Goal: Task Accomplishment & Management: Use online tool/utility

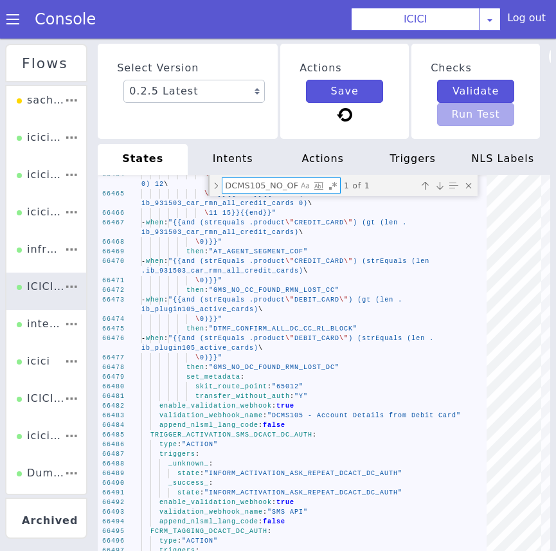
scroll to position [0, 125]
click at [264, 191] on textarea "DCMS105_NO_OF_CARDS_CHECK_CARD_BLOCK:" at bounding box center [259, 185] width 75 height 15
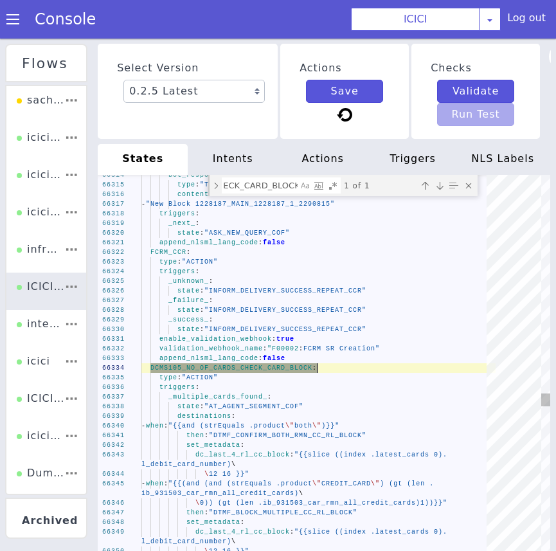
scroll to position [0, 0]
drag, startPoint x: 151, startPoint y: 372, endPoint x: 186, endPoint y: 520, distance: 152.7
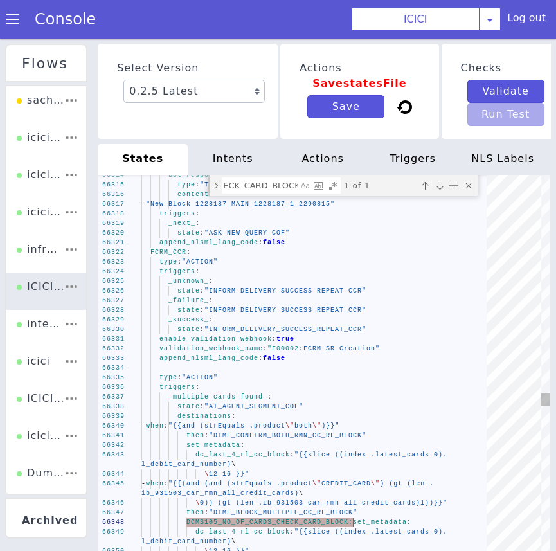
click at [186, 520] on div "66314 66315 66316 66317 66318 66319 66320 66321 66322 66323 66324 66325 66326 6…" at bounding box center [324, 368] width 453 height 386
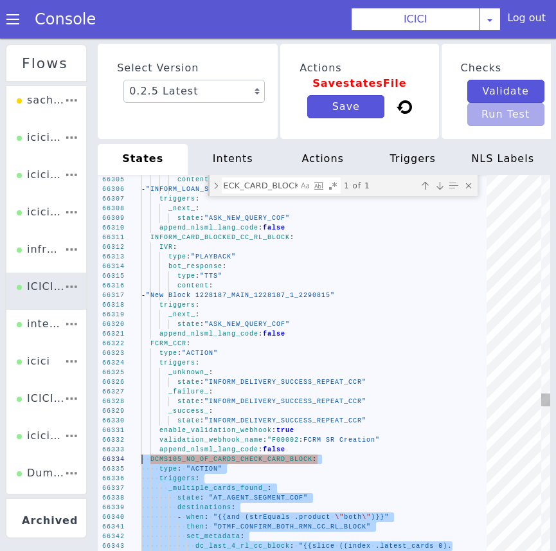
drag, startPoint x: 303, startPoint y: 389, endPoint x: 118, endPoint y: 479, distance: 205.3
click at [271, 193] on textarea "DCMS105_NO_OF_CARDS_CHECK_CARD_BLOCK:" at bounding box center [259, 185] width 75 height 15
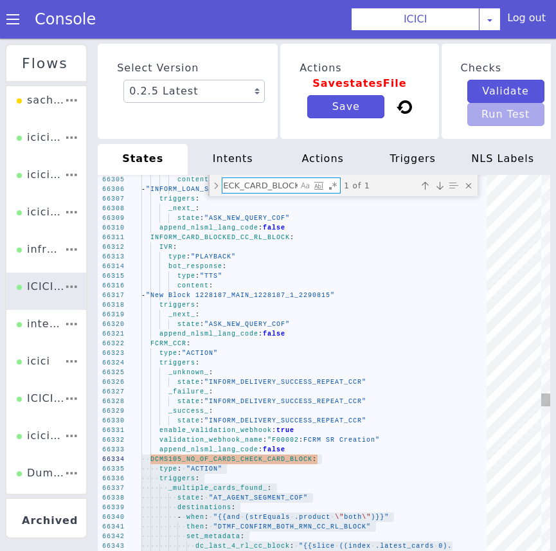
paste textarea "API_PRIME_777004_E_L_BLOCK_CARD_LOST_CC"
type textarea "state: "DTMF_INVALID_CONFIRM_BLOCK_CC_CC_RL_BLOCK" set_metadata: len_DTMF_CONFI…"
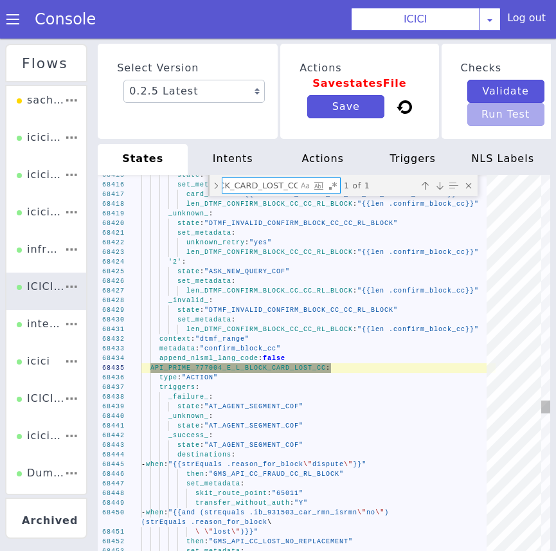
scroll to position [0, 127]
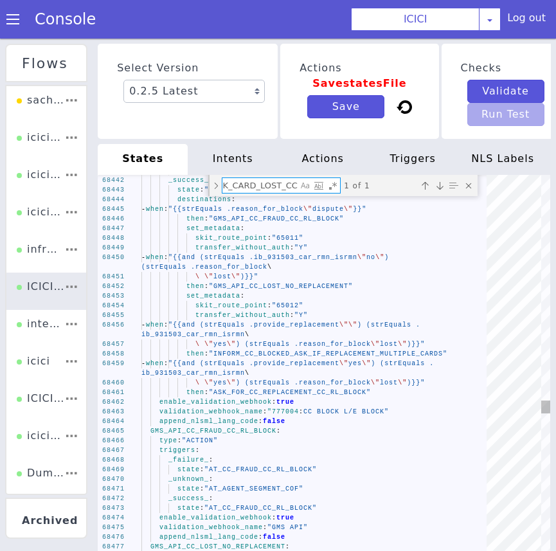
type textarea "API_PRIME_777004_E_L_BLOCK_CARD_LOST_CC:"
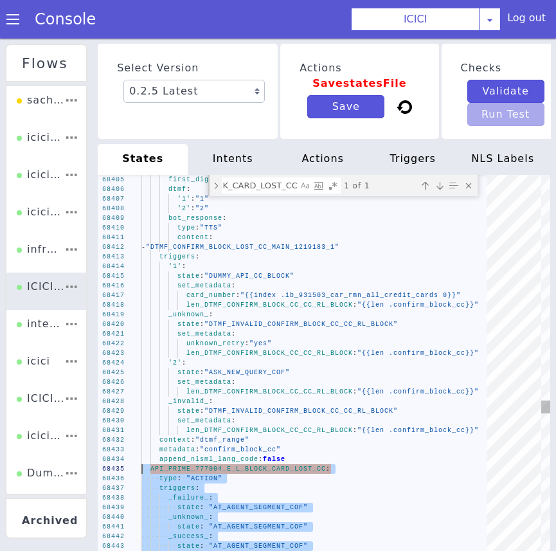
drag, startPoint x: 294, startPoint y: 438, endPoint x: 83, endPoint y: 483, distance: 216.1
click at [244, 193] on textarea "API_PRIME_777004_E_L_BLOCK_CARD_LOST_CC:" at bounding box center [259, 185] width 75 height 15
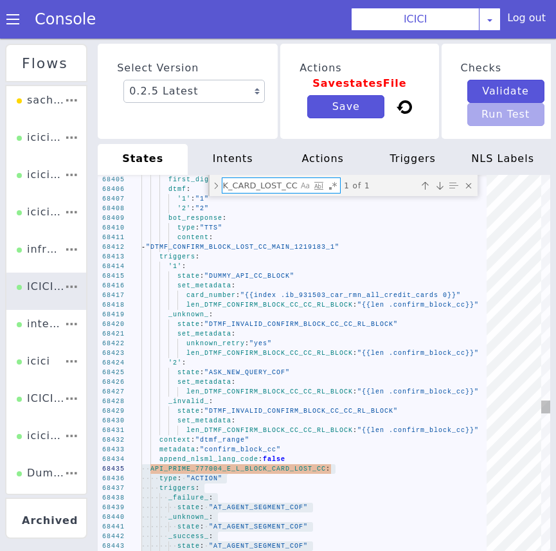
paste textarea "INFORM_CC_BLOCKED_ASK_IF_REPLACEMENT_MULTIPLE_CARDS"
type textarea "state: "REPEAT_INFORM_DELIVERY_SUCCESS_CCR" _cancel_: state: "ASK_NEW_QUERY_COF…"
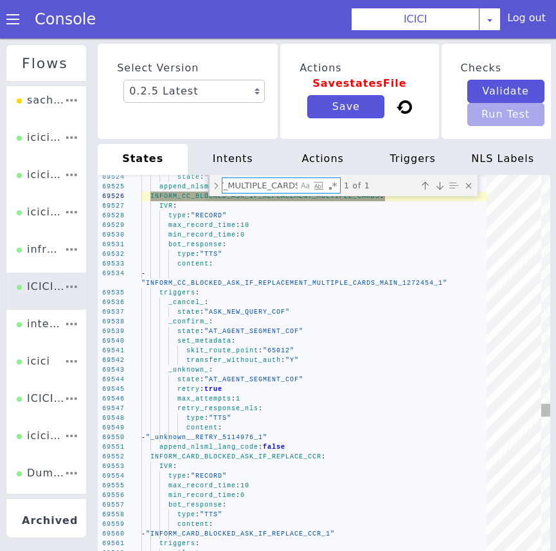
type textarea "INFORM_CC_BLOCKED_ASK_IF_REPLACEMENT_MULTIPLE_CARDS:"
click at [183, 325] on span "_confirm_" at bounding box center [188, 321] width 41 height 7
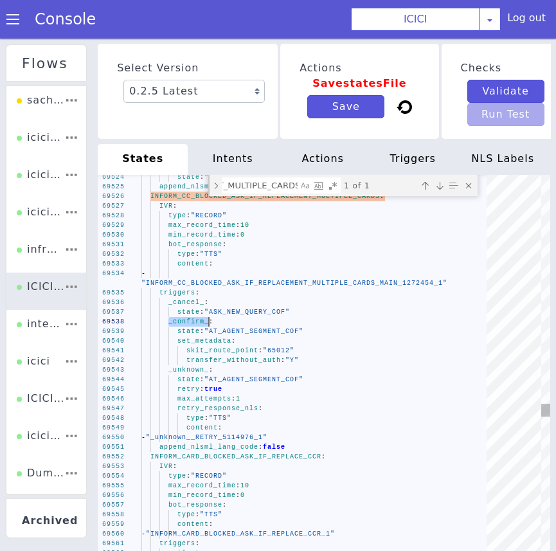
click at [271, 354] on span ""65012"" at bounding box center [279, 350] width 32 height 7
click at [248, 193] on textarea "INFORM_CC_BLOCKED_ASK_IF_REPLACEMENT_MULTIPLE_CARDS:" at bounding box center [259, 185] width 75 height 15
paste textarea "CC_CANCELLATION_SINGLE_CARD_EXCESS_AMOUNT"
type textarea "bot_response: type: "TTS" content: - "AT_IMOBILE_ACTIVATE_LOAN_IMOB_1" append_n…"
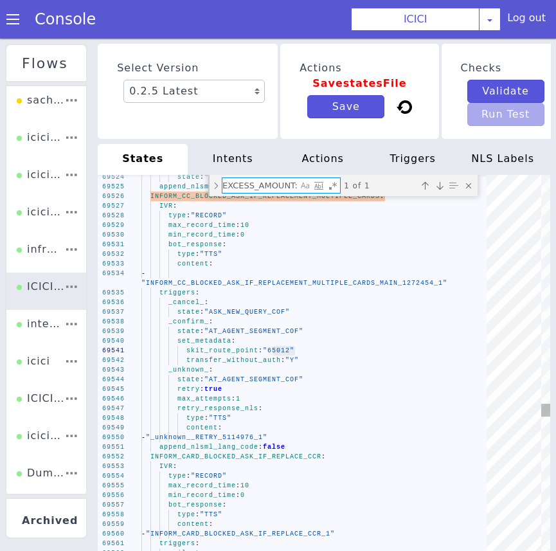
scroll to position [0, 147]
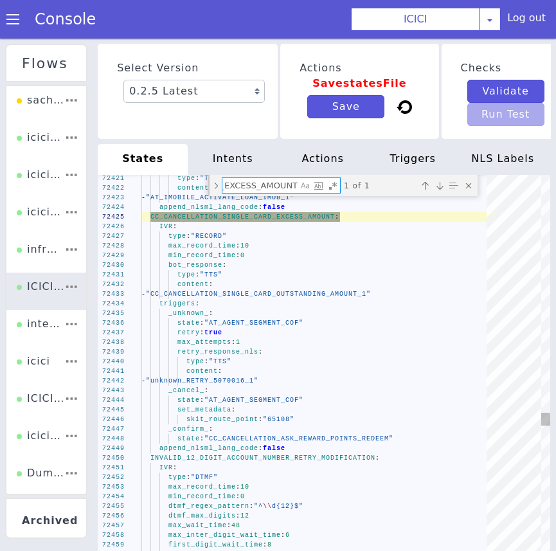
type textarea "CC_CANCELLATION_SINGLE_CARD_EXCESS_AMOUNT:"
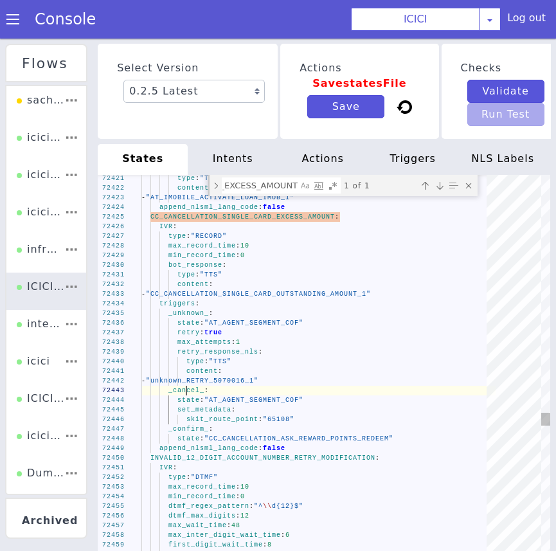
scroll to position [0, 0]
click at [188, 394] on span "_cancel_" at bounding box center [186, 390] width 36 height 7
click at [280, 423] on span ""65108"" at bounding box center [279, 419] width 32 height 7
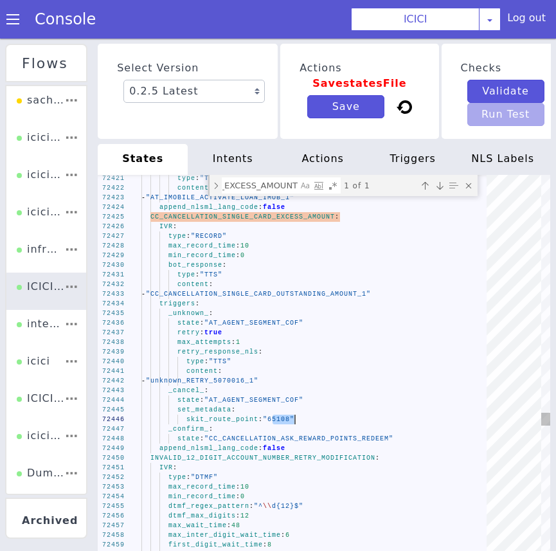
click at [267, 193] on textarea "CC_CANCELLATION_SINGLE_CARD_EXCESS_AMOUNT:" at bounding box center [259, 185] width 75 height 15
paste textarea "REWARD_POINTS_INFO"
type textarea "validation_webhook_name: "931503 - CAR - RMN CLI Validation for card blocking" …"
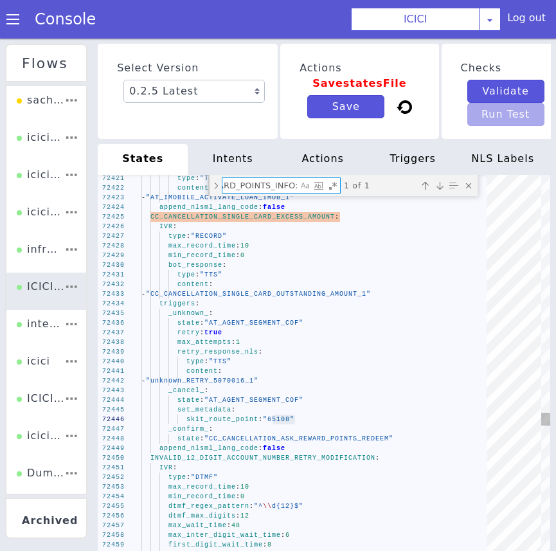
scroll to position [0, 107]
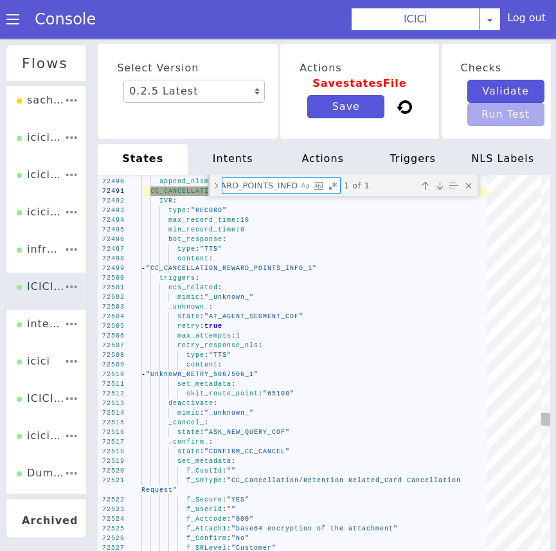
type textarea "CC_CANCELLATION_REWARD_POINTS_INFO:"
click at [184, 311] on span "_unknown_" at bounding box center [188, 306] width 41 height 7
click at [282, 397] on span ""65108"" at bounding box center [279, 393] width 32 height 7
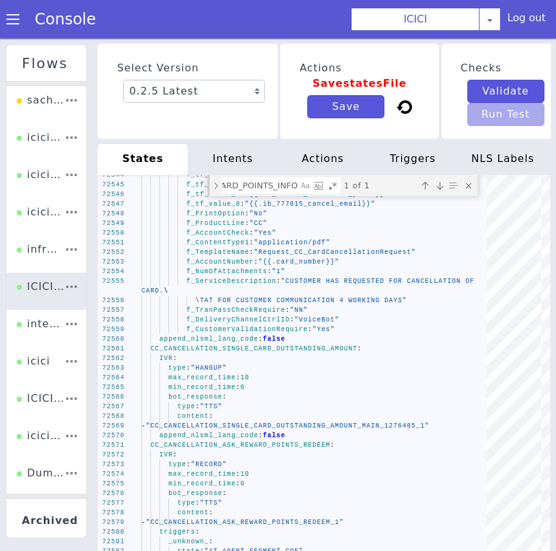
click at [245, 193] on textarea "CC_CANCELLATION_REWARD_POINTS_INFO:" at bounding box center [259, 185] width 75 height 15
paste textarea "ASK_REWARD_POINTS_REDEEM"
type textarea "bot_response: type: "TTS" content: - "CC_CANCELLATION_SINGLE_CARD_OUTSTANDING_A…"
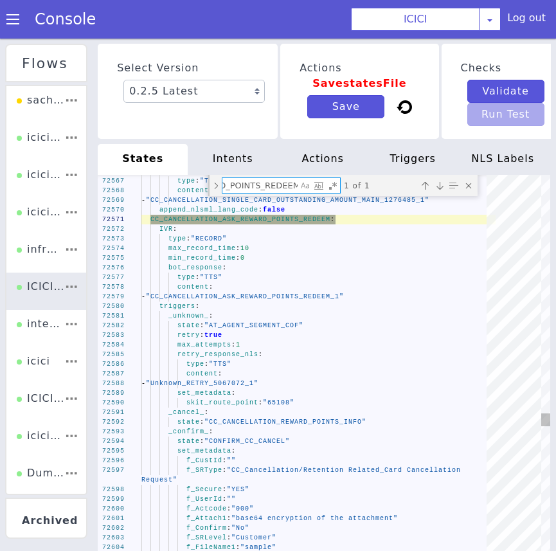
type textarea "CC_CANCELLATION_ASK_REWARD_POINTS_REDEEM:"
click at [181, 332] on div "72566 72567 72568 72569 72570 72571 72572 72573 72574 72575 72576 72577 72578 7…" at bounding box center [324, 368] width 453 height 386
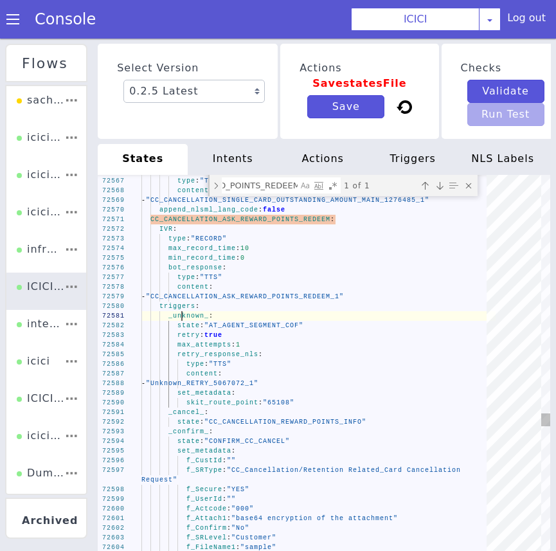
scroll to position [0, 0]
click at [181, 332] on div "72566 72567 72568 72569 72570 72571 72572 72573 72574 72575 72576 72577 72578 7…" at bounding box center [324, 368] width 453 height 386
click at [280, 406] on span ""65108"" at bounding box center [279, 402] width 32 height 7
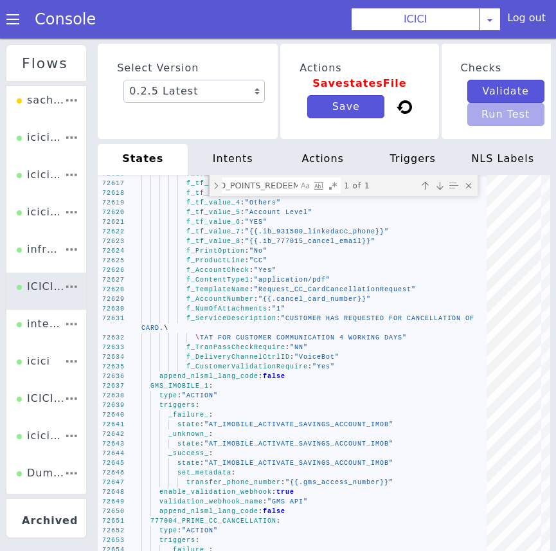
click at [238, 193] on textarea "CC_CANCELLATION_ASK_REWARD_POINTS_REDEEM:" at bounding box center [259, 185] width 75 height 15
paste textarea "777015_PRIME_API_CC_CANCELLATION"
type textarea "append_nlsml_lang_code: false 777015_PRIME_API_CC_CANCELLATION: type: "ACTION" …"
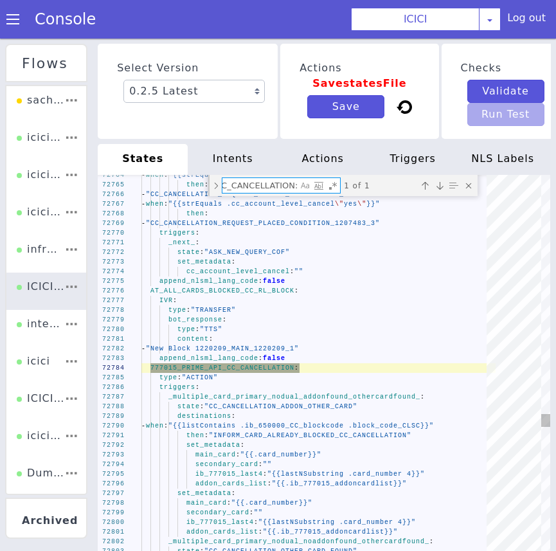
scroll to position [0, 89]
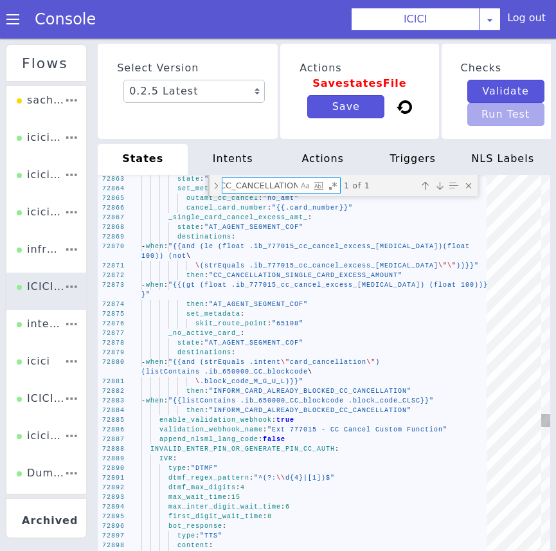
type textarea "777015_PRIME_API_CC_CANCELLATION:"
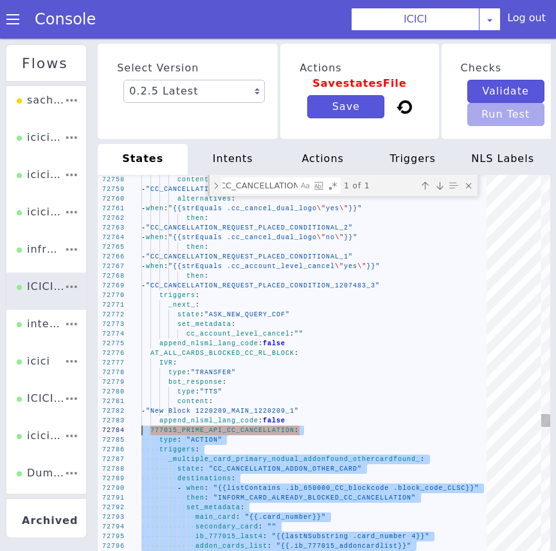
drag, startPoint x: 296, startPoint y: 453, endPoint x: 93, endPoint y: 442, distance: 204.1
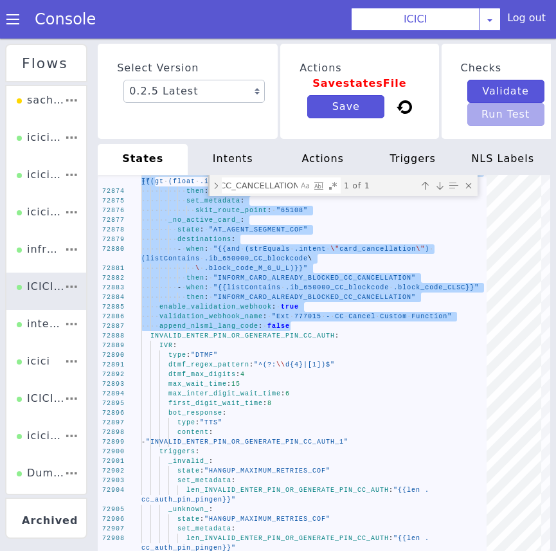
click at [249, 193] on textarea "777015_PRIME_API_CC_CANCELLATION:" at bounding box center [259, 185] width 75 height 15
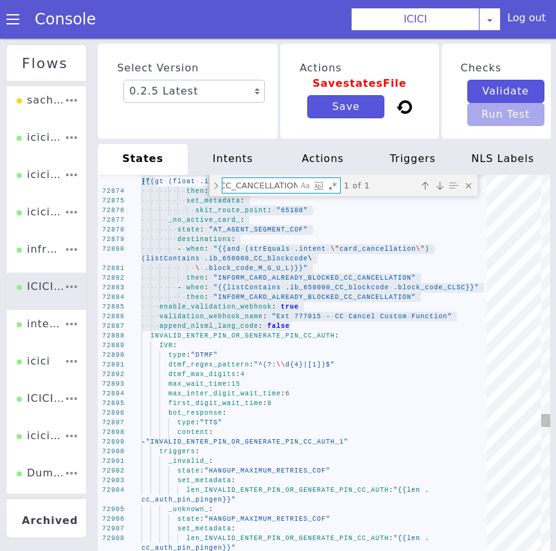
paste textarea "INTERNAL_CC_CARD_STATUS_CODE"
type textarea "metadata: "dtmf_dc_custid" append_nlsml_lang_code: false encryption_config: enc…"
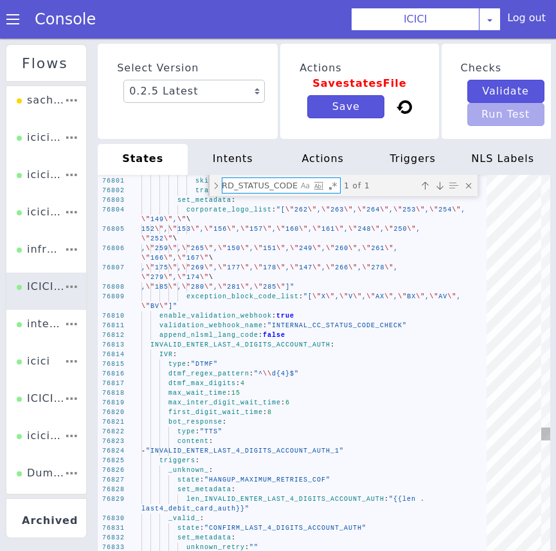
type textarea "INTERNAL_CC_CARD_STATUS_CODE:"
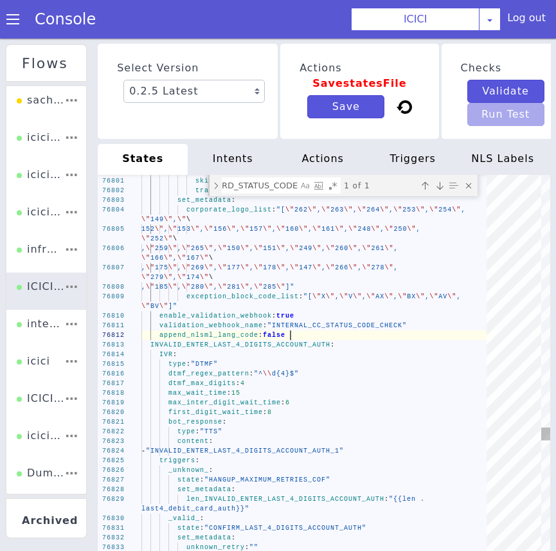
scroll to position [0, 0]
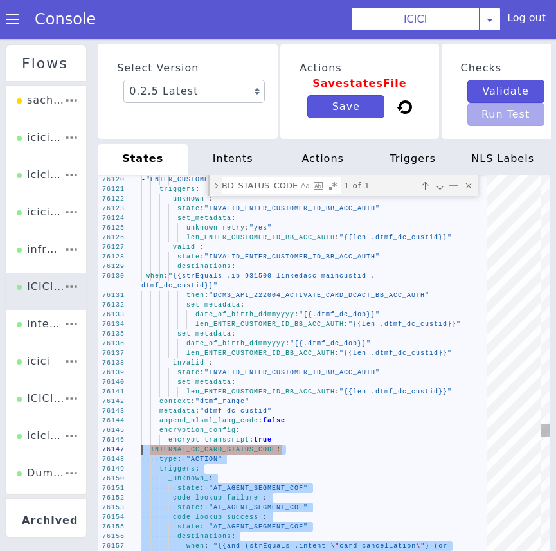
drag, startPoint x: 294, startPoint y: 352, endPoint x: 141, endPoint y: 466, distance: 190.7
click at [262, 193] on textarea "INTERNAL_CC_CARD_STATUS_CODE:" at bounding box center [259, 185] width 75 height 15
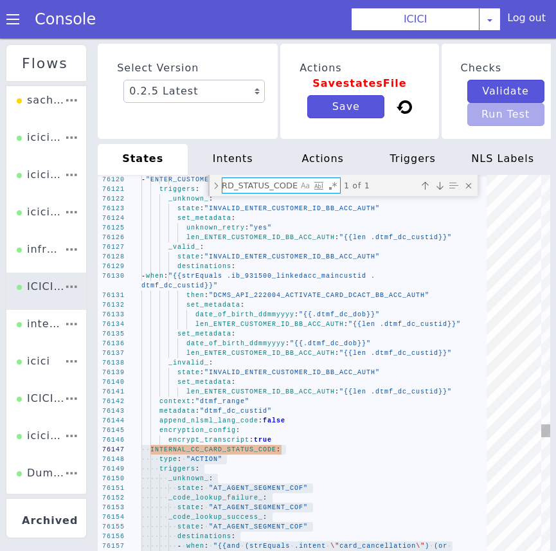
paste textarea "VALID_CC_ASK_REDEEM_OR_KNOW_BALANC"
type textarea "len_DTMF_ENTER_OR_RECIEVE_OTP_ACCOUNT_AUTH: "{{len .acc_auth_dtmf_1_2}}" contex…"
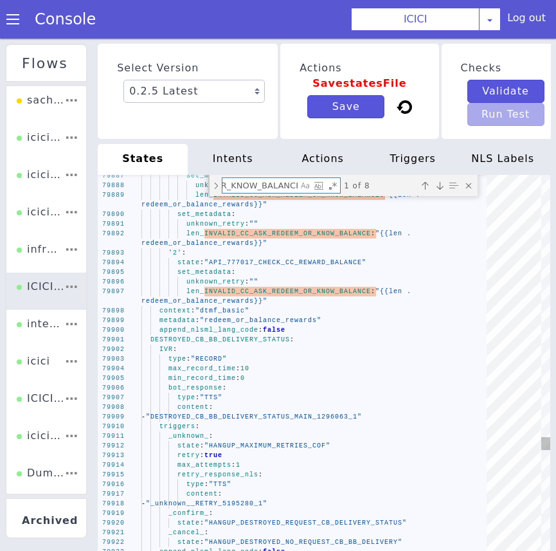
type textarea "INVALID_CC_ASK_REDEEM_OR_KNOW_BALANCE:"
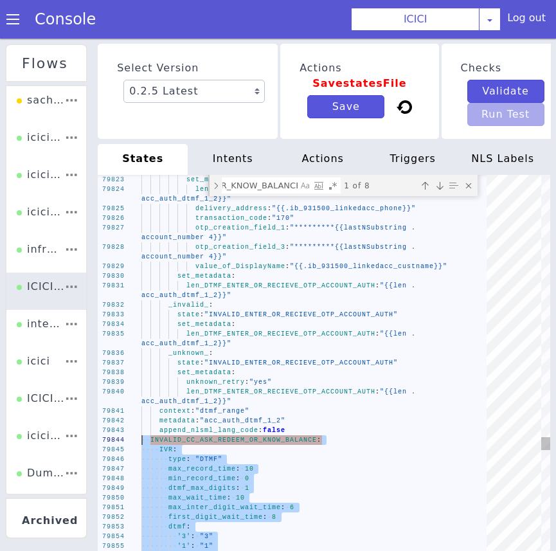
drag, startPoint x: 292, startPoint y: 347, endPoint x: 107, endPoint y: 451, distance: 211.6
click at [289, 193] on textarea "INVALID_CC_ASK_REDEEM_OR_KNOW_BALANCE:" at bounding box center [259, 185] width 75 height 15
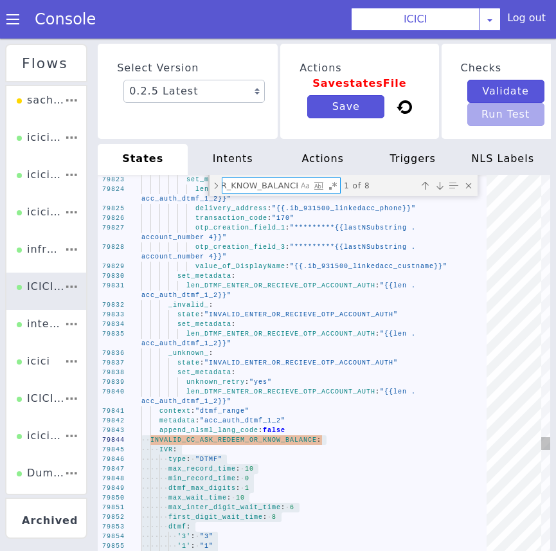
paste textarea "Find"
type textarea "len_DTMF_ENTER_OR_RECIEVE_OTP_ACCOUNT_AUTH: "{{len .acc_auth_dtmf_1_2}}" contex…"
type textarea "CC_ASK_REDEEM_OR_KNOW_BALANCE:"
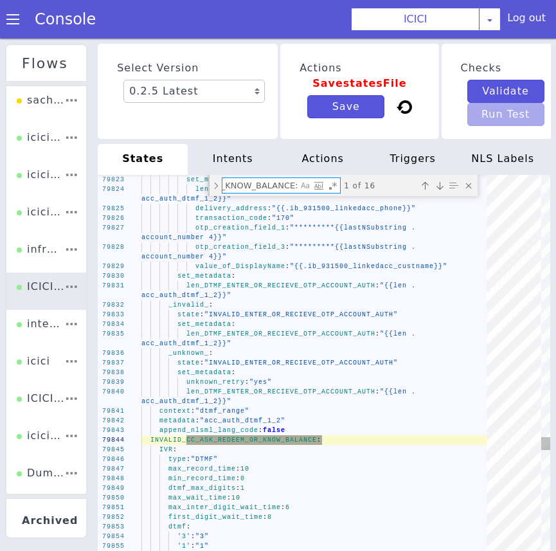
scroll to position [0, 90]
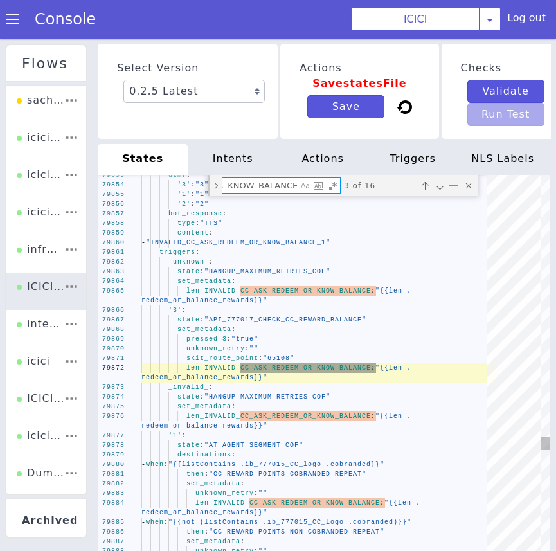
click at [234, 193] on textarea "CC_ASK_REDEEM_OR_KNOW_BALANCE:" at bounding box center [259, 185] width 75 height 15
type textarea "len_DTMF_ENTER_OR_RECIEVE_OTP_ACCOUNT_AUTH: "{{len .acc_auth_dtmf_1_2}}" contex…"
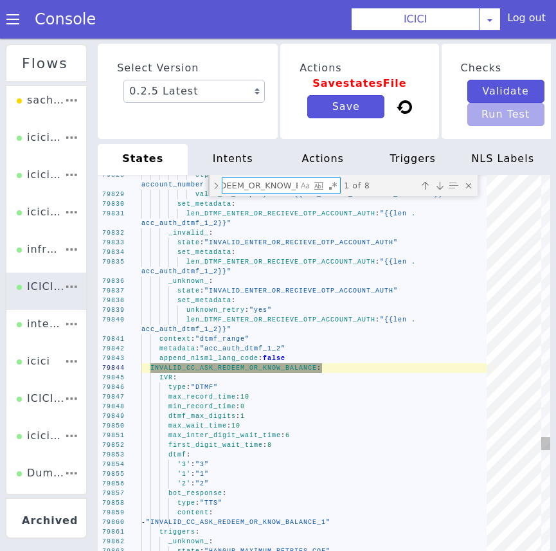
click at [239, 193] on textarea "INVALID_CC_ASK_REDEEM_OR_KNOW_BALANCE:" at bounding box center [259, 185] width 75 height 15
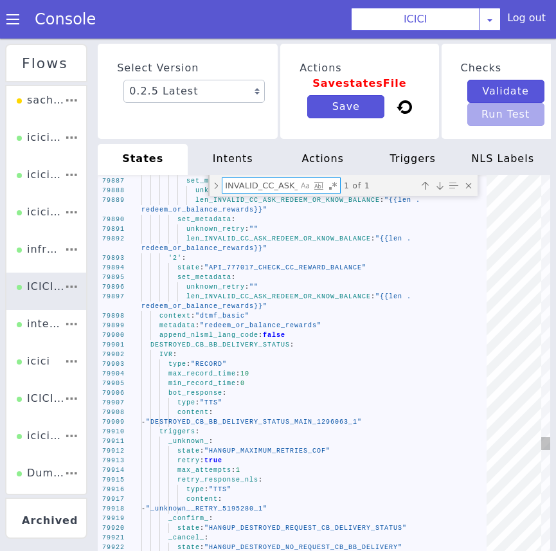
type textarea "INVALID_CC_ASK_REDEEM_OR_KNOW_BALANCE:"
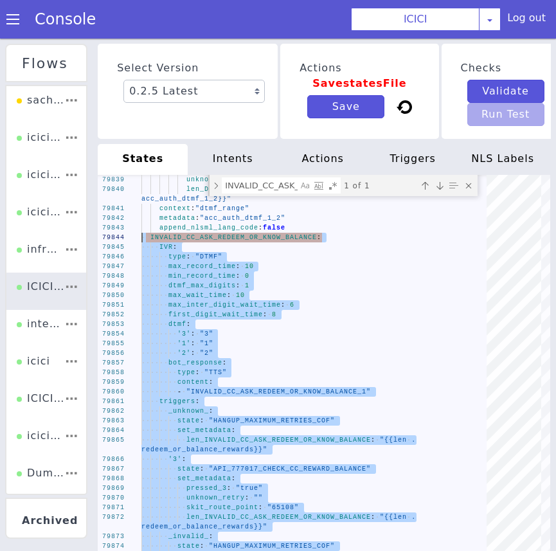
drag, startPoint x: 289, startPoint y: 353, endPoint x: 85, endPoint y: 254, distance: 227.2
click at [266, 193] on textarea "INVALID_CC_ASK_REDEEM_OR_KNOW_BALANCE:" at bounding box center [259, 185] width 75 height 15
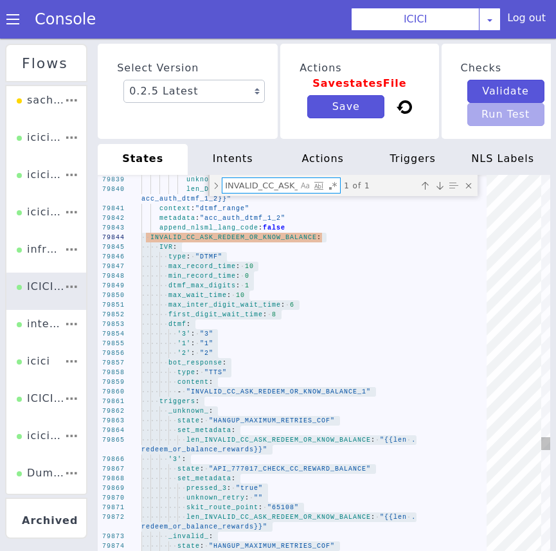
paste textarea "OTHER_QUERY_CC_REWARD_POINTS"
type textarea "bot_response: type: "TTS" content: - "New Block 1300643 (VN943)_MAIN_1300657_1"…"
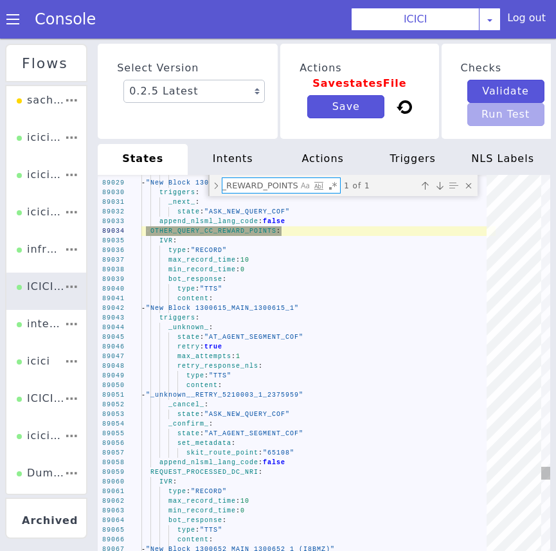
type textarea "OTHER_QUERY_CC_REWARD_POINTS:"
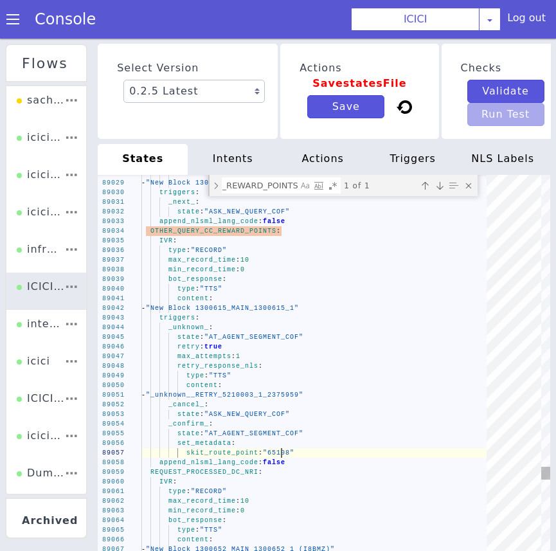
scroll to position [0, 0]
click at [284, 456] on span ""65108"" at bounding box center [279, 452] width 32 height 7
click at [192, 428] on span "_confirm_" at bounding box center [188, 423] width 41 height 7
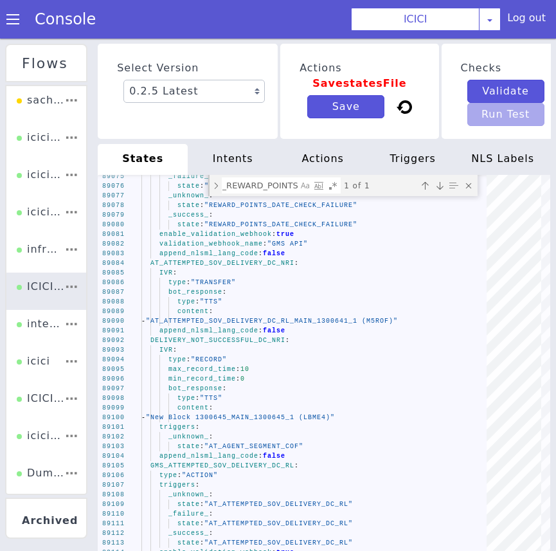
click at [240, 193] on textarea "OTHER_QUERY_CC_REWARD_POINTS:" at bounding box center [259, 185] width 75 height 15
paste textarea "SOV_FETCH_STATUS_CC_APP_STATU"
type textarea "content: - "INFORM_SMS_SENT_CC_APP_STATUS_MAIN_1314021_1" append_nlsml_lang_cod…"
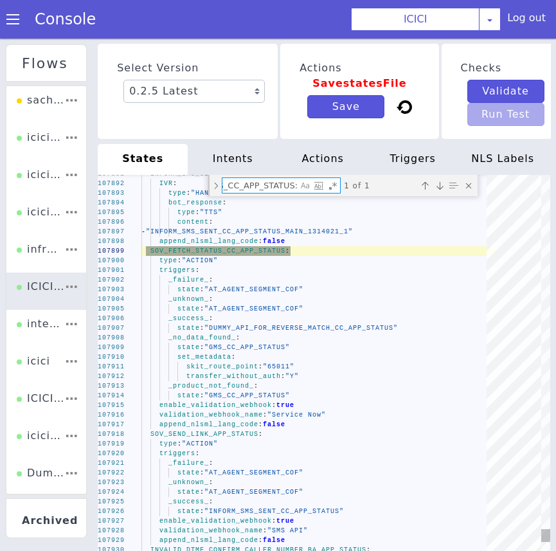
type textarea "SOV_FETCH_STATUS_CC_APP_STATUS:"
type textarea "_success_: state: "DUMMY_API_FOR_REVERSE_MATCH_CC_APP_STATUS" _no_data_found_: …"
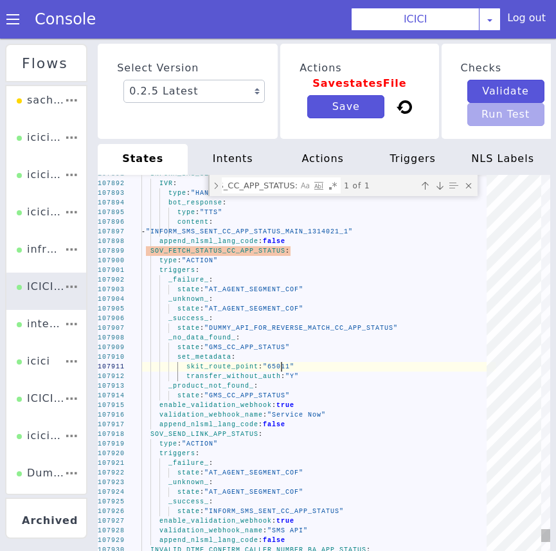
scroll to position [0, 0]
click at [194, 341] on span "_no_data_found_" at bounding box center [202, 337] width 68 height 7
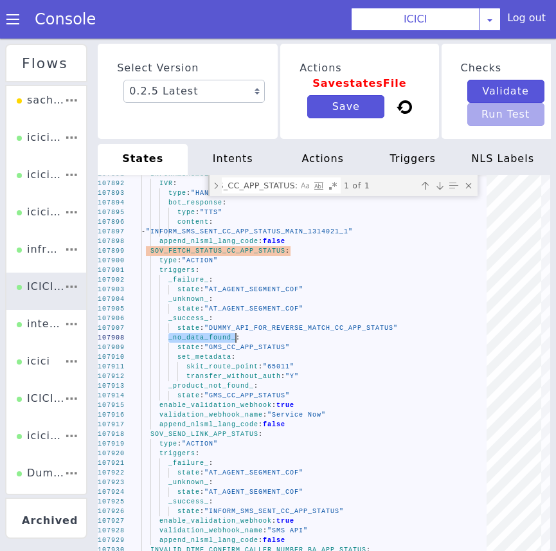
click at [293, 193] on textarea "SOV_FETCH_STATUS_CC_APP_STATUS:" at bounding box center [259, 185] width 75 height 15
paste textarea ""{{if (strEquals .unica_profit \""A+\"")}}{{\""65000\""}}{{else}}{{\""\ {{.skit…"
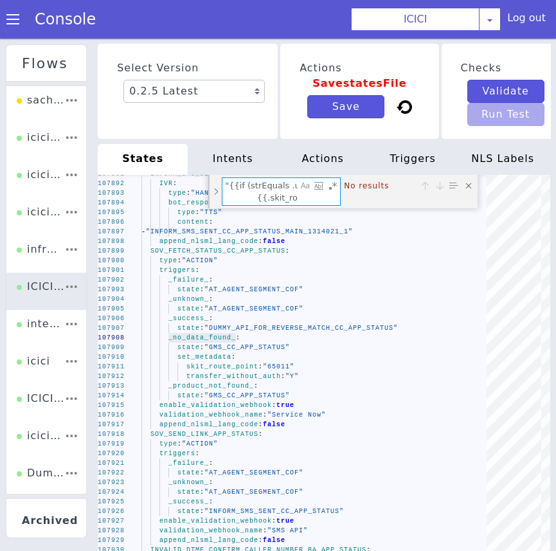
drag, startPoint x: 275, startPoint y: 201, endPoint x: 185, endPoint y: 186, distance: 92.0
click at [185, 186] on div "Select Version 0.2.5 Latest 0.2.4 0.2.3 0.2.2 0.2.1 0.2.0 0.1.10 0.1.9 0.1.8 0.…" at bounding box center [324, 315] width 453 height 548
type textarea "{{if (strEquals .unica_profit \""A+\"")}}{{\""65000\""}}{{else}}{{\""\ {{.skit_…"
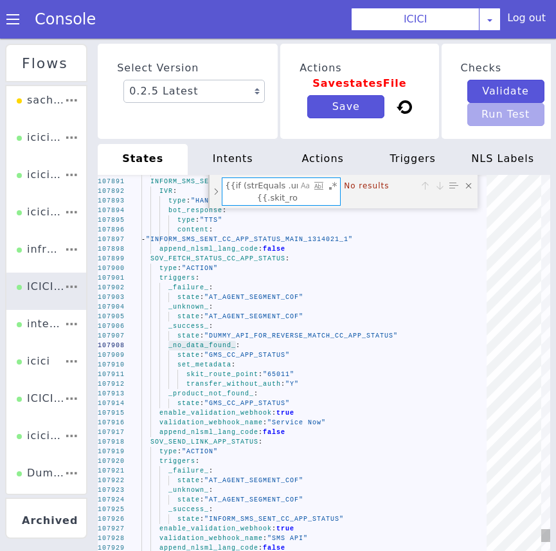
click at [276, 203] on textarea "{{if (strEquals .unica_profit \""A+\"")}}{{\""65000\""}}{{else}}{{\""\ {{.skit_…" at bounding box center [259, 191] width 75 height 27
click at [257, 201] on textarea "{{if (strEquals .unica_profit \""A+\"")}}{{\""65000\""}}{{else}}{{\""\ {{.skit_…" at bounding box center [259, 191] width 75 height 27
drag, startPoint x: 256, startPoint y: 200, endPoint x: 316, endPoint y: 218, distance: 63.1
click at [316, 205] on div "{{if (strEquals .unica_profit \""A+\"")}}{{\""65000\""}}{{else}}{{\""\ {{.skit_…" at bounding box center [281, 191] width 118 height 27
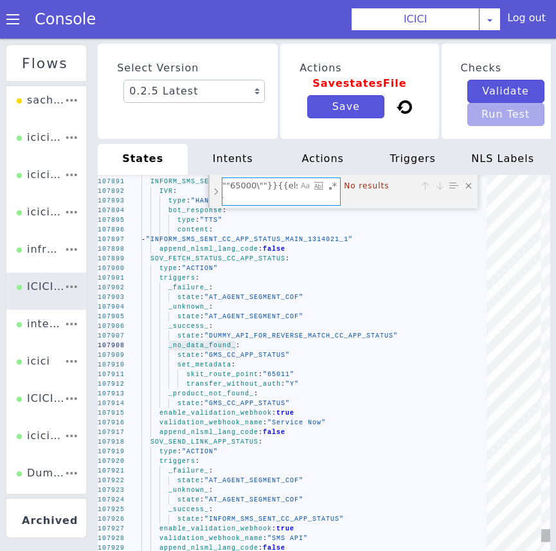
type textarea "- when: "{{and (not (strEquals .ib_931500_linkedacc_phone .caller_number))\ \ (…"
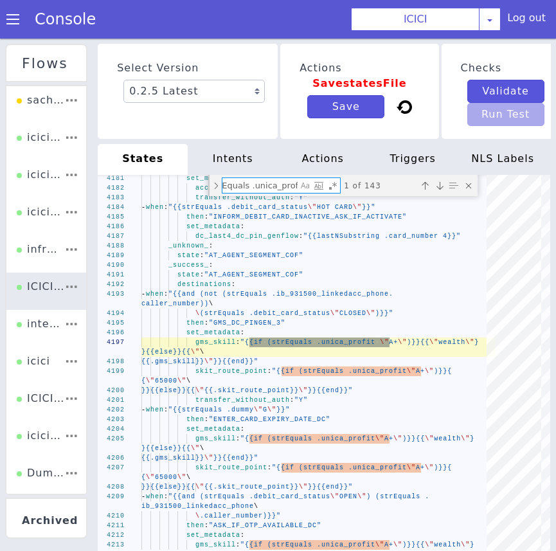
type textarea "{{if (strEquals .unica_profit \"
click at [261, 193] on textarea "{{if (strEquals .unica_profit \" at bounding box center [259, 185] width 75 height 15
paste textarea "UNICA_CHECK_CC_PIN_GEN"
type textarea "mimic: "_repeat_" _cancel_: state: "COF_ASK_QUERY" append_nlsml_lang_code: fals…"
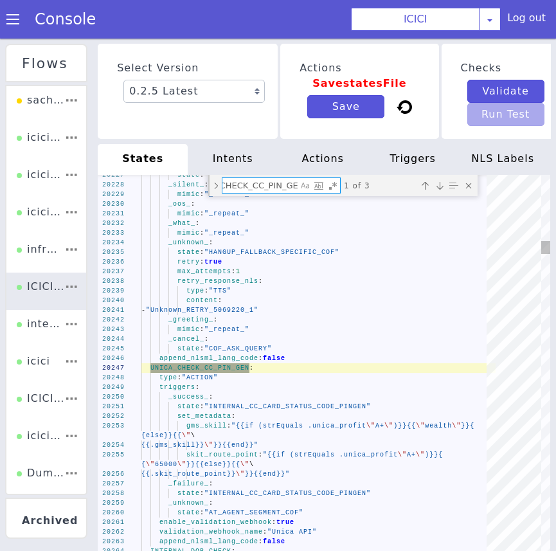
scroll to position [0, 42]
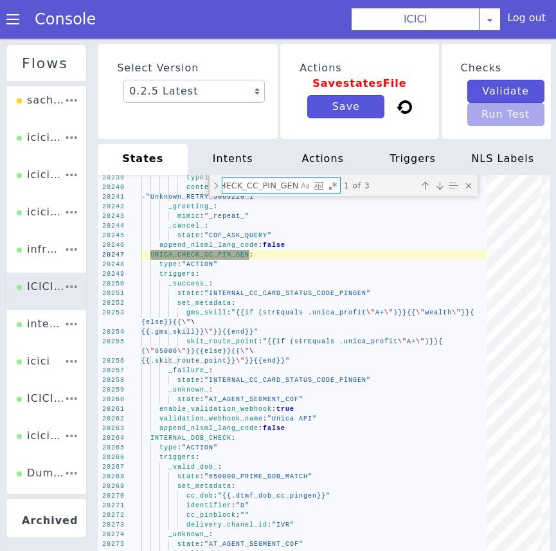
click at [254, 193] on textarea "UNICA_CHECK_CC_PIN_GEN" at bounding box center [259, 185] width 75 height 15
type textarea "0"
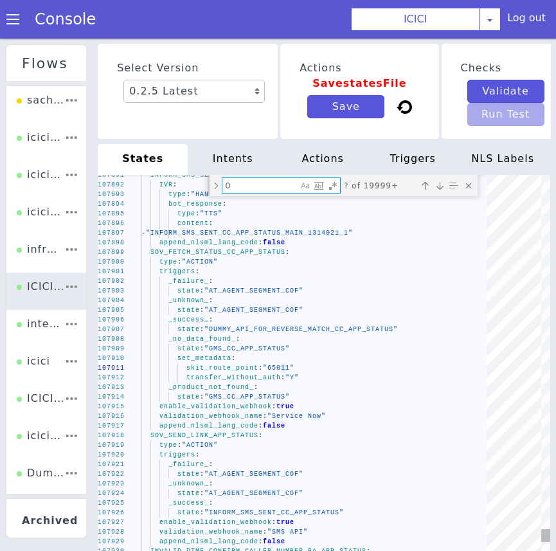
scroll to position [0, 0]
type textarea "state: "790000_PIN_CHECK_DCMS_ACCOUNT_AUTH" set_metadata: key_hash: "{{.Session…"
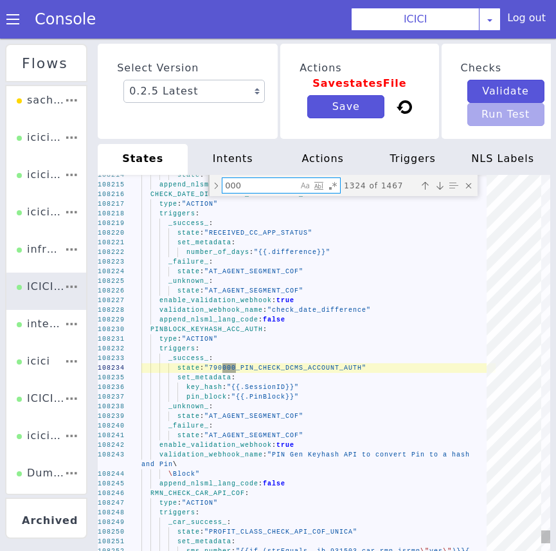
type textarea "0000"
type textarea "- "ib_380000_tran_date1" - "ib_380000_tran_date2" - "ib_380000_tran_date3" - "i…"
type textarea "00000"
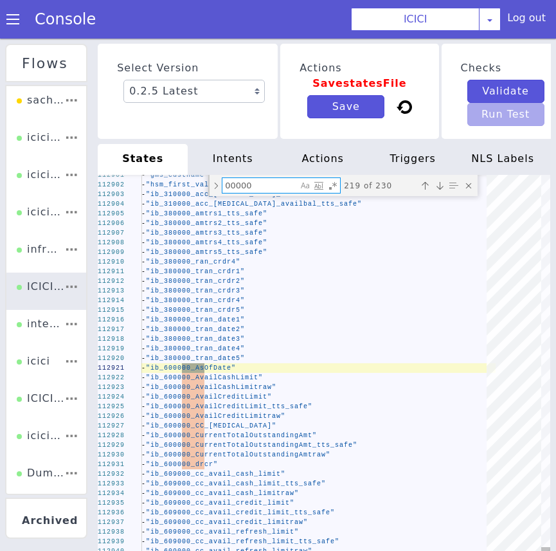
type textarea "f_ProductLine: "CUSTOMER-TAGGING" f_AccountCheck: "Yes" f_ContentType1: "applic…"
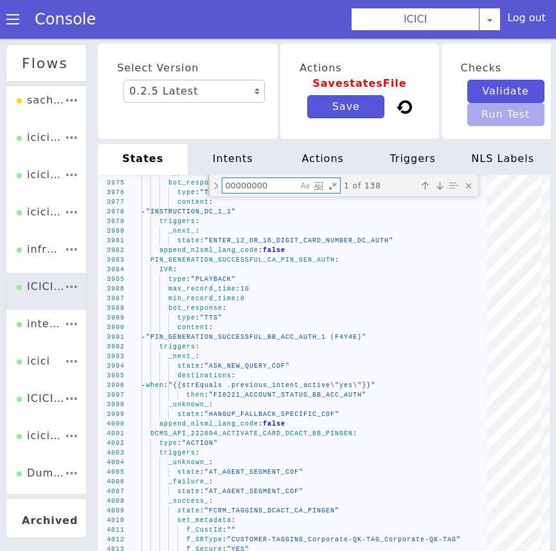
type textarea "00000000"
click at [272, 193] on textarea "00000000" at bounding box center [259, 185] width 75 height 15
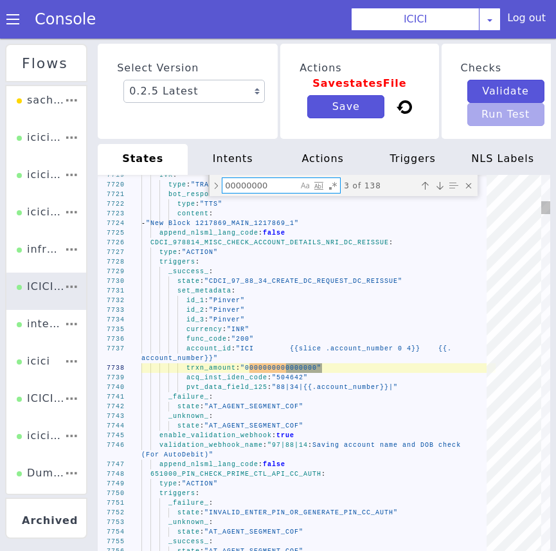
type textarea "f_ProductLine: "CUSTOMER-TAGGING" f_AccountCheck: "Yes" f_ContentType1: "applic…"
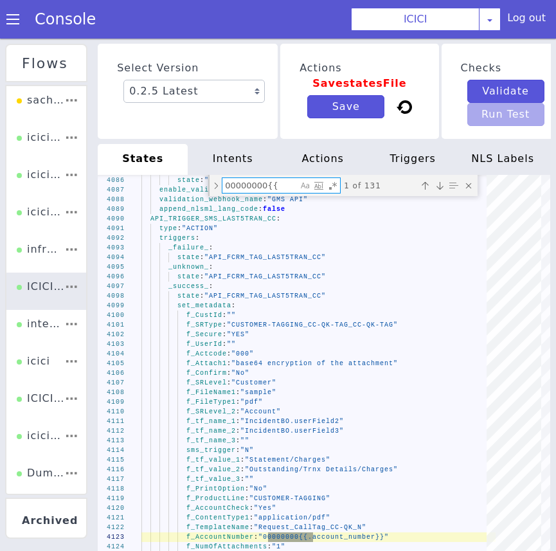
type textarea "00000000{{"
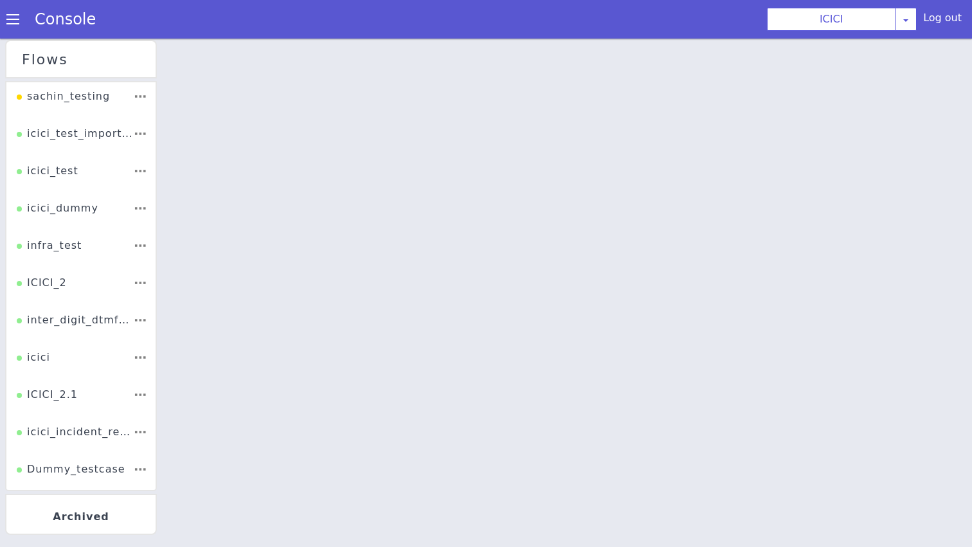
click at [52, 293] on div "ICICI_2" at bounding box center [42, 287] width 50 height 24
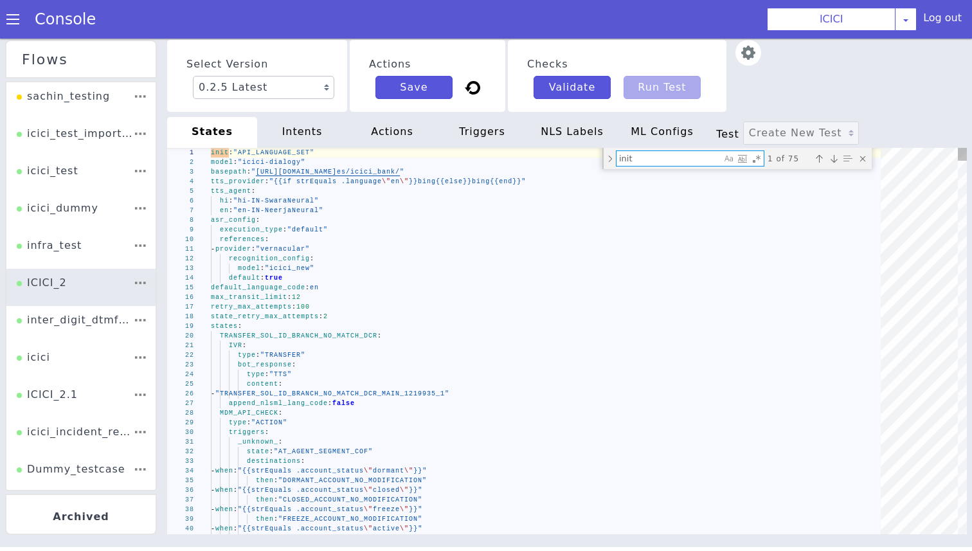
type textarea "0"
type textarea "- provider: "vernacular" recognition_config: model: "icici_new" default: true d…"
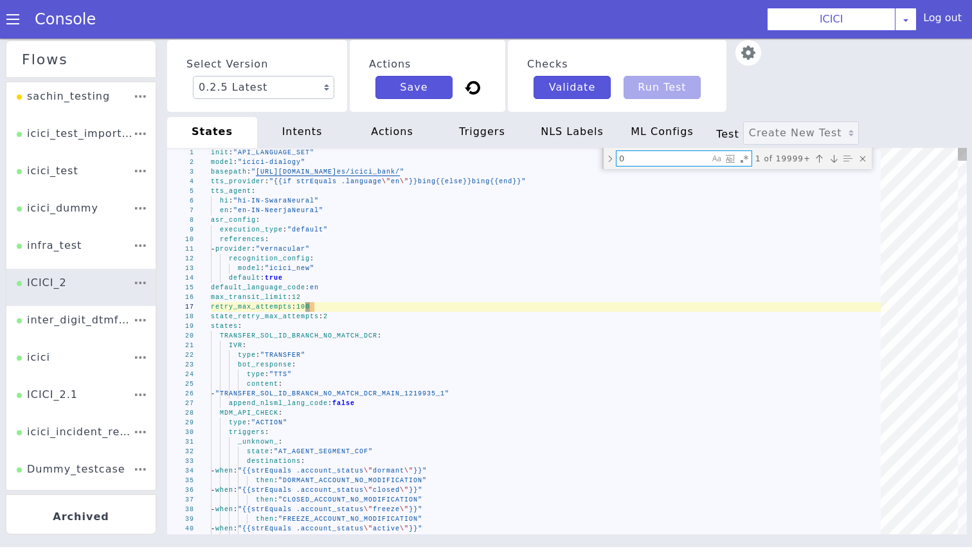
type textarea "00"
type textarea "f_CustId: "" f_SRType: "CUSTOMER-TAGGING_Corporate-QK-TAG_Corporate-QK-TAG" f_S…"
type textarea "000"
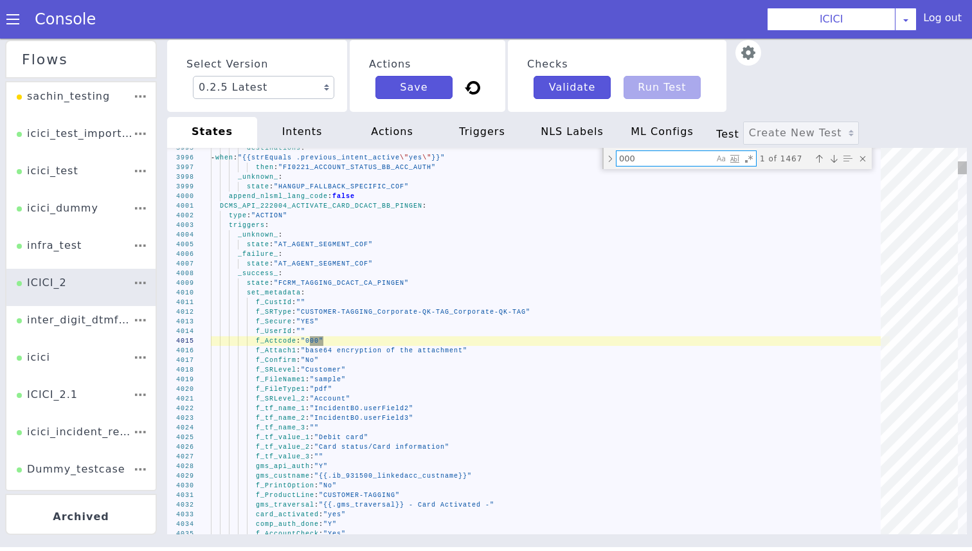
type textarea "enable_validation_webhook: true validation_webhook_name: "F00002: FCRM SR Creat…"
type textarea "0000"
type textarea "f_ContentType1: "application/pdf" f_TemplateName: "Request_CallTag_CC-QK_N" f_A…"
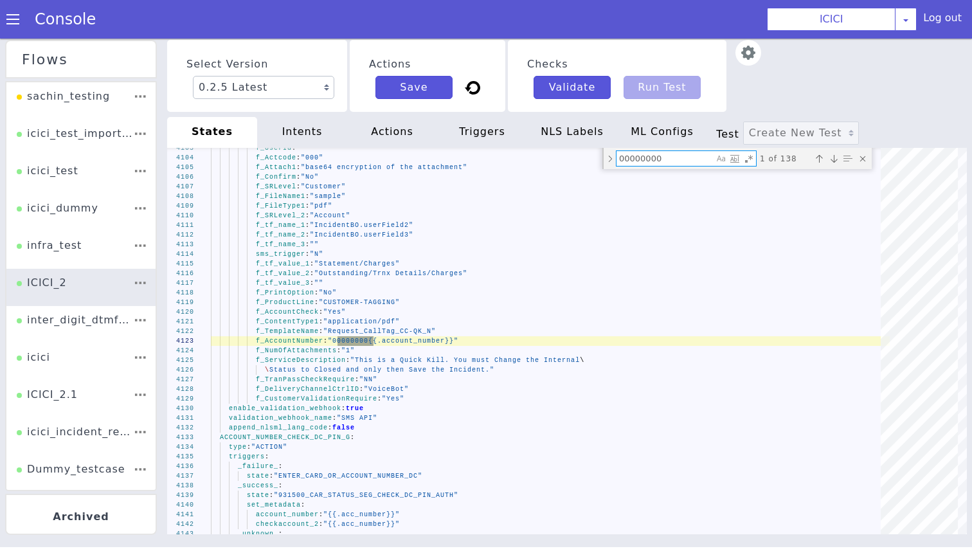
type textarea "00000000"
type textarea "f_SRType: "CUSTOMER-TAGGING_CC-QK-TAG_CC-QK-TAG" f_Secure: "YES" f_UserId: "" f…"
click at [651, 173] on div "f_Confirm : "No"" at bounding box center [550, 177] width 679 height 10
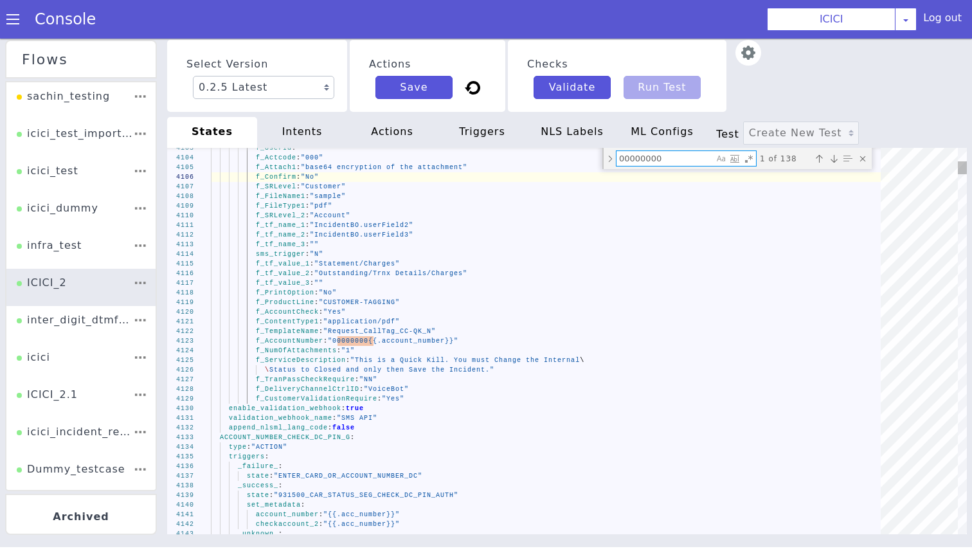
click at [649, 159] on textarea "00000000" at bounding box center [665, 158] width 97 height 15
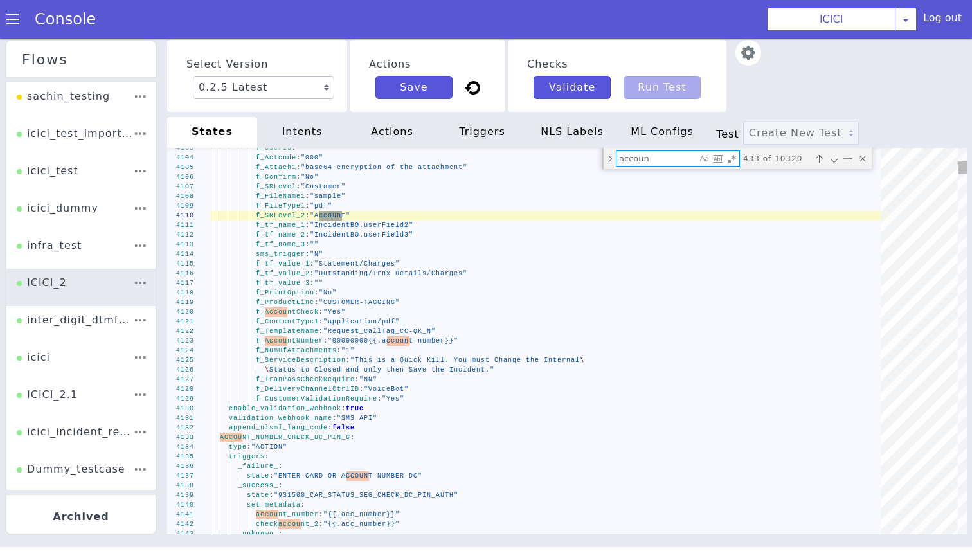
type textarea "account"
type textarea "f_ContentType1: "application/pdf" f_TemplateName: "Request_CallTag_CC-QK_N" f_A…"
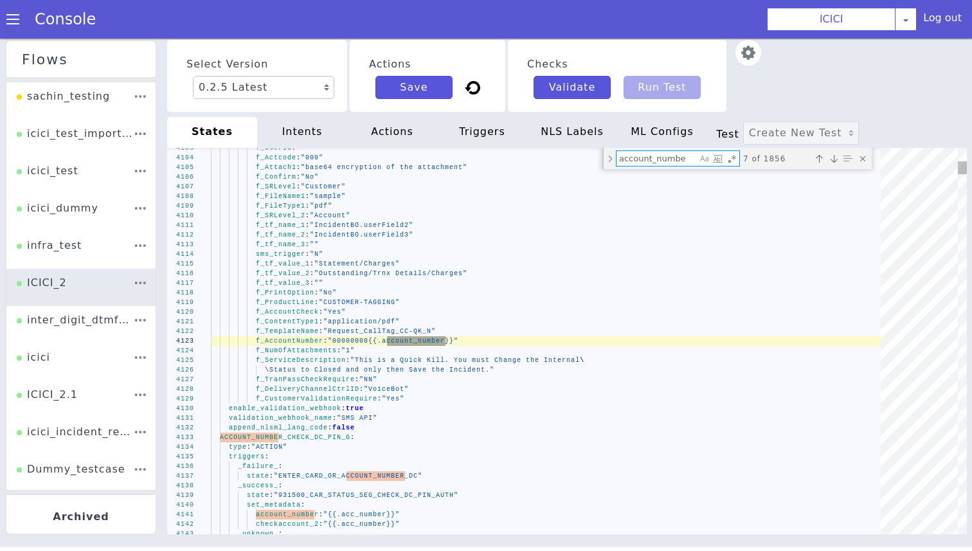
type textarea "account_number"
type textarea "account_number: "{{.acc_number}}" checkaccount_2: "{{.acc_number}}" _unknown_: …"
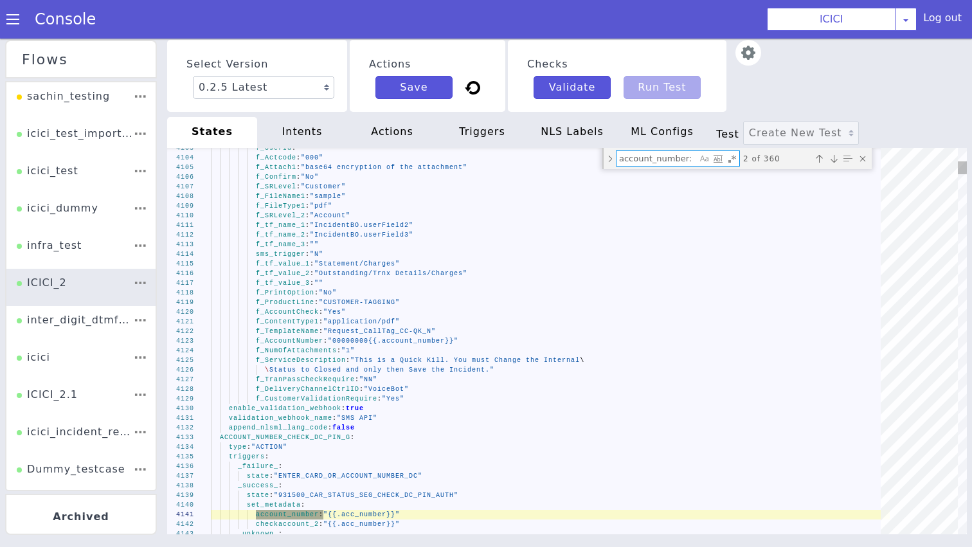
type textarea "account_number:"
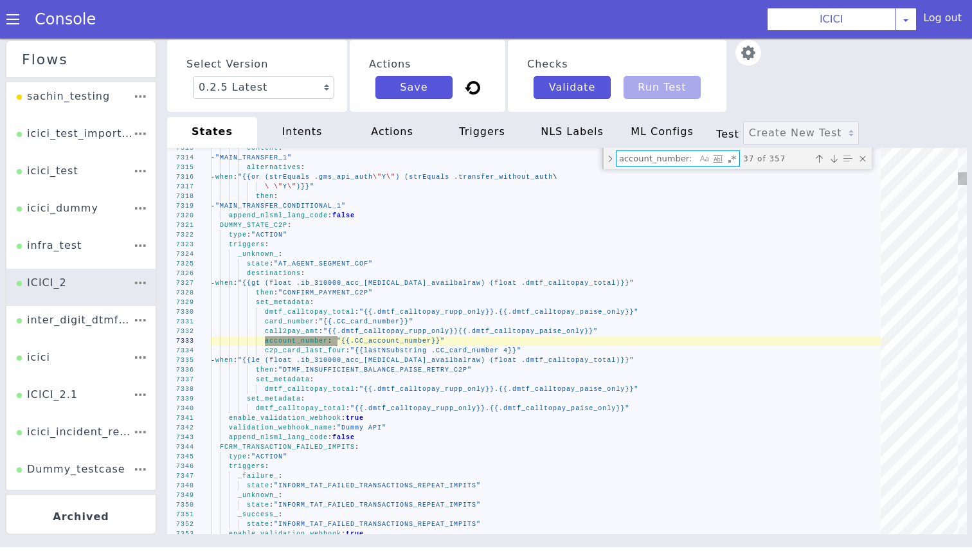
click at [620, 157] on textarea "account_number:" at bounding box center [657, 158] width 80 height 15
type textarea "account_number: "{{.acc_number}}" checkaccount_2: "{{.acc_number}}" _unknown_: …"
type textarea "account_number:"
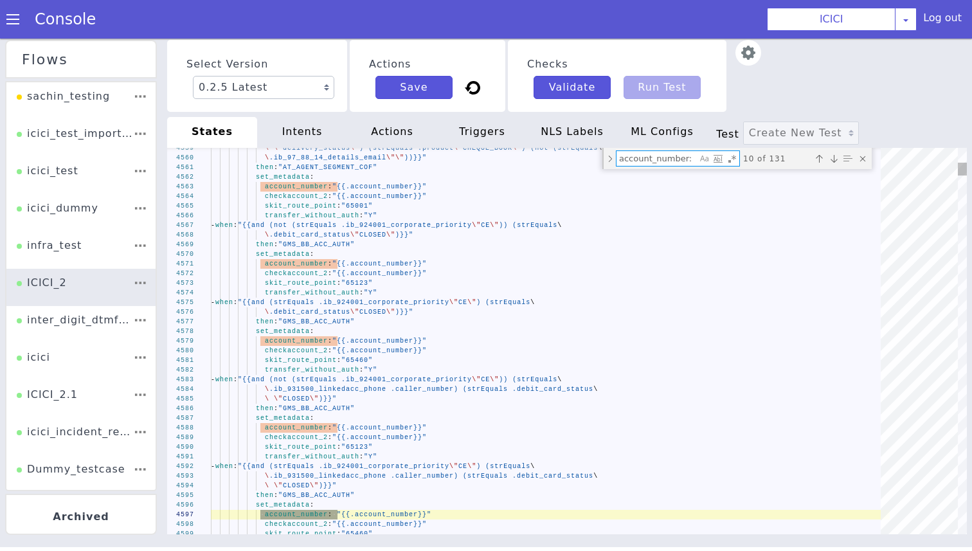
type textarea "- when: "{{strEquals .debit_card_status \"CLOSED\"}}" then: "GMS_PERMANANT_BLOC…"
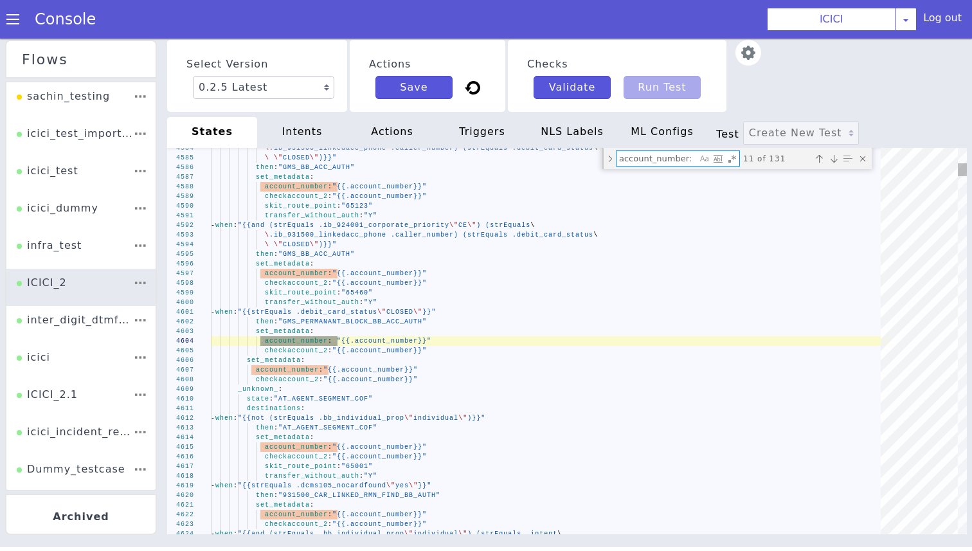
drag, startPoint x: 656, startPoint y: 160, endPoint x: 397, endPoint y: 169, distance: 258.6
click at [397, 169] on div "4584 4585 4586 4587 4588 4589 4590 4591 4592 4593 4594 4595 4596 4597 4598 4599…" at bounding box center [567, 341] width 800 height 386
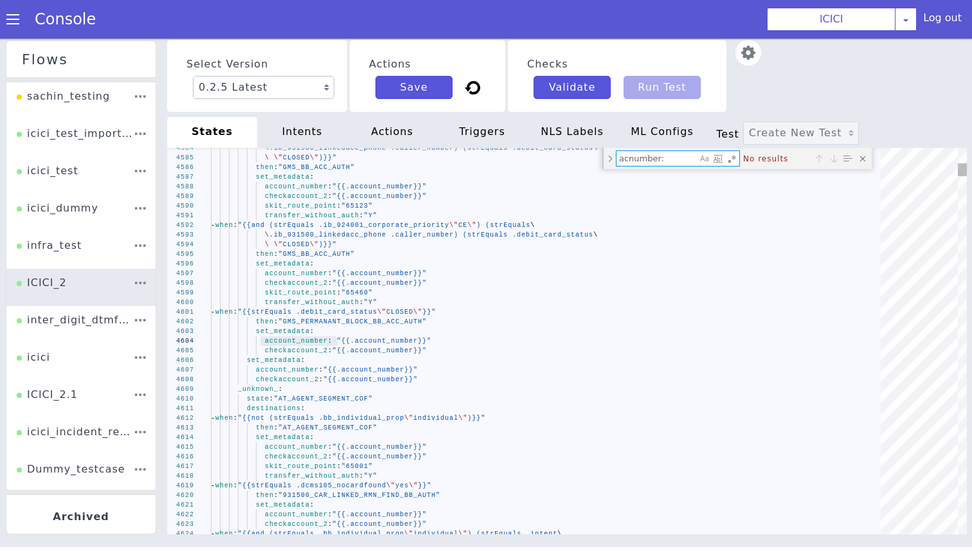
type textarea "anumber:"
type textarea "- "359" - "355" - "356" - "335" - "180" - "170" - "137" - "127" - "117" number:…"
type textarea "number:"
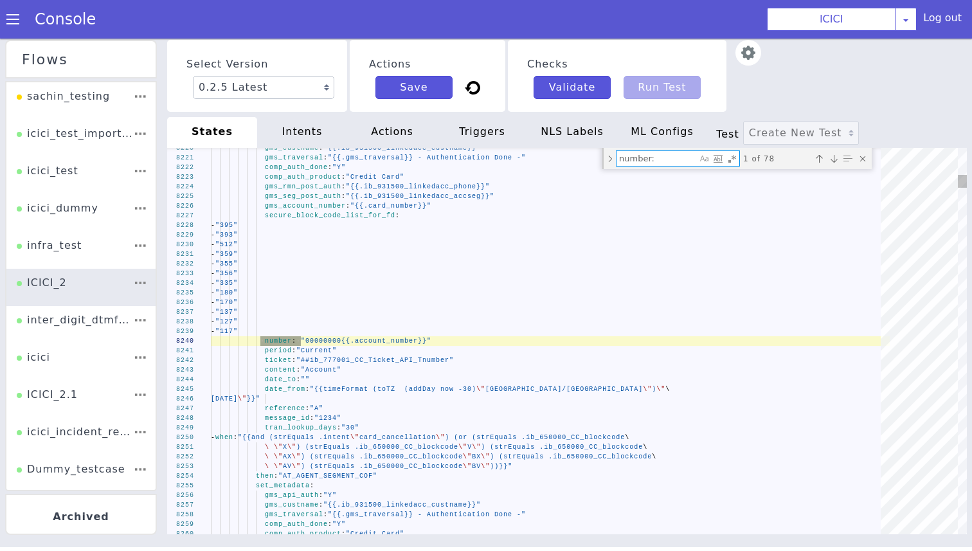
type textarea "f_ContentType1: "application/pdf" f_TemplateName: "Request_CallTag_CC-QK_N" f_A…"
type textarea "number:"
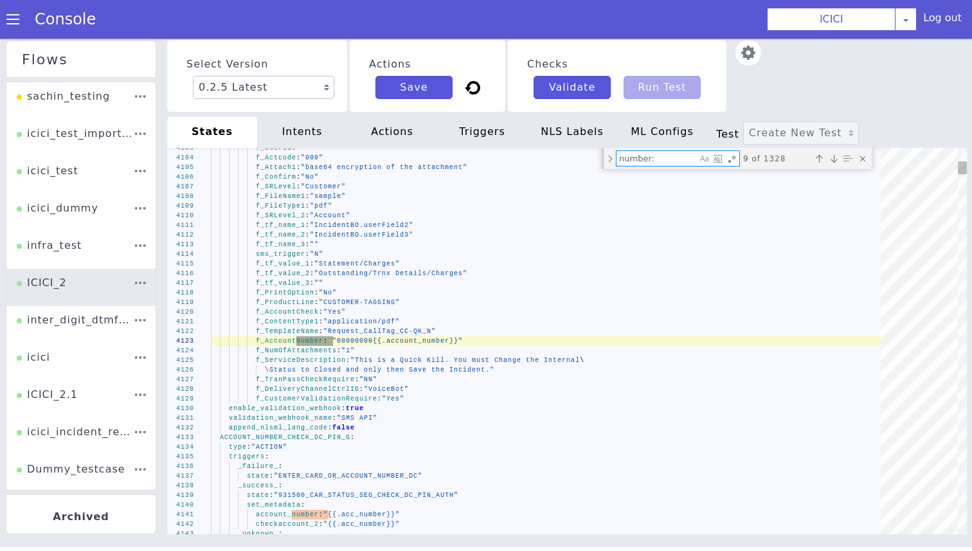
type textarea "- "359" - "355" - "356" - "335" - "180" - "170" - "137" - "127" - "117" number:…"
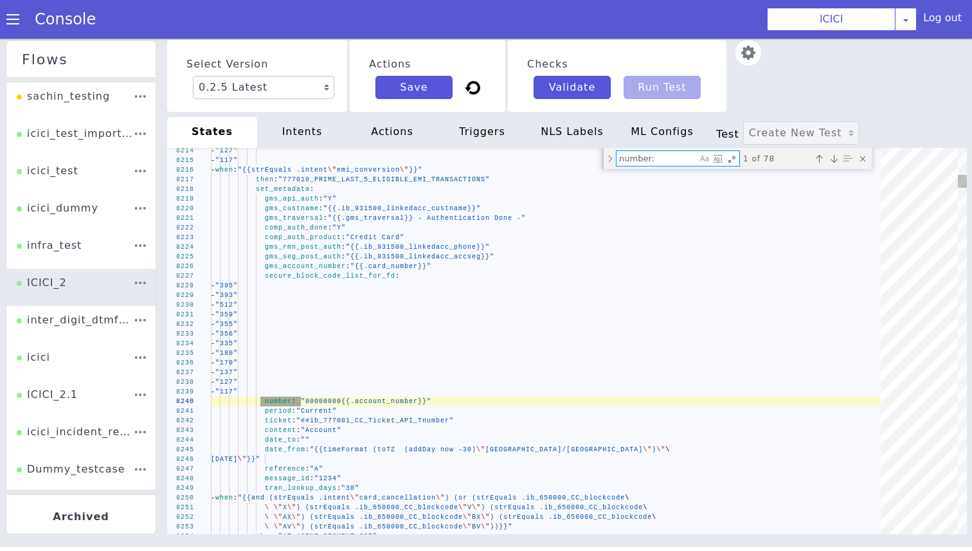
click at [667, 161] on textarea "number:" at bounding box center [657, 158] width 80 height 15
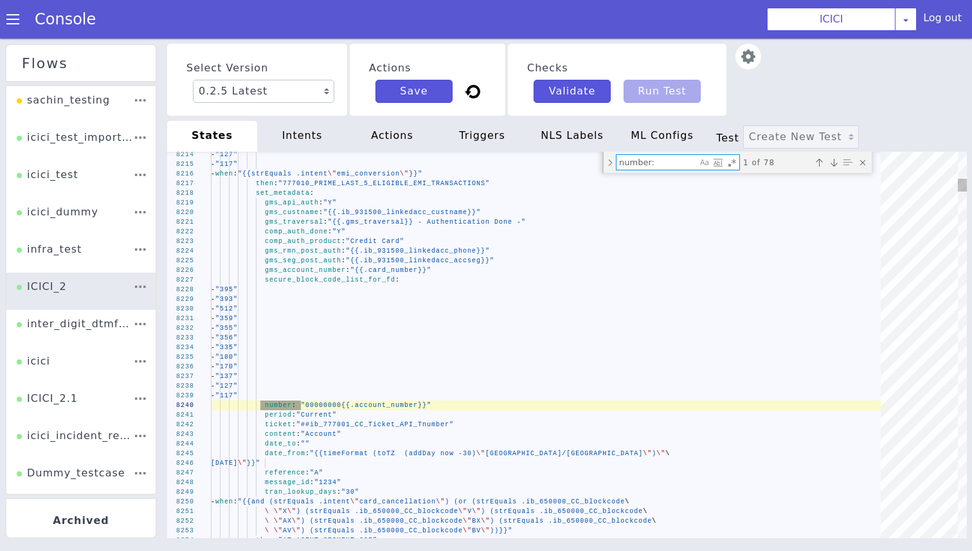
type textarea "number:"
click at [215, 359] on span "-" at bounding box center [213, 357] width 5 height 7
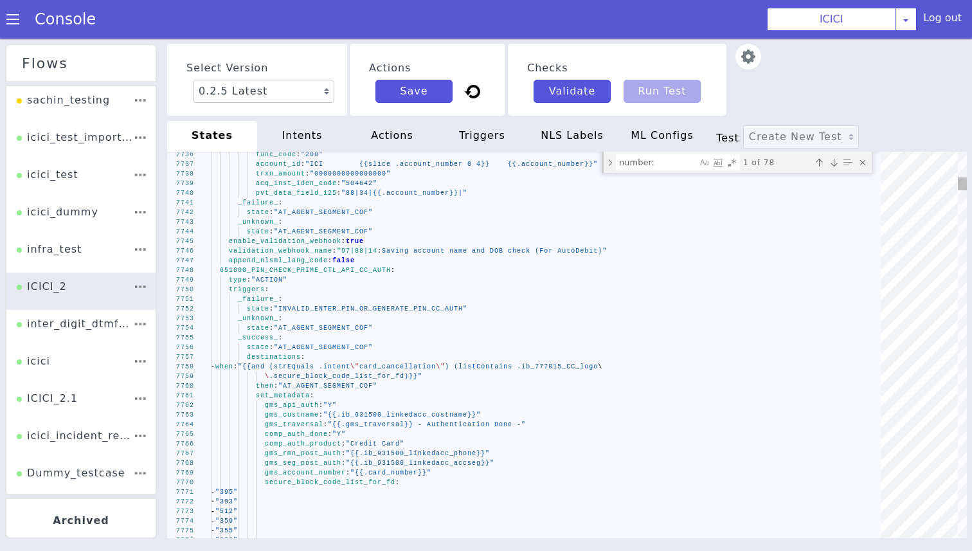
click at [300, 276] on div "type : "ACTION"" at bounding box center [550, 280] width 679 height 10
click at [298, 273] on span "651000_PIN_CHECK_PRIME_CTL_API_CC_AUTH" at bounding box center [305, 270] width 171 height 7
click at [658, 168] on textarea "number:" at bounding box center [657, 162] width 80 height 15
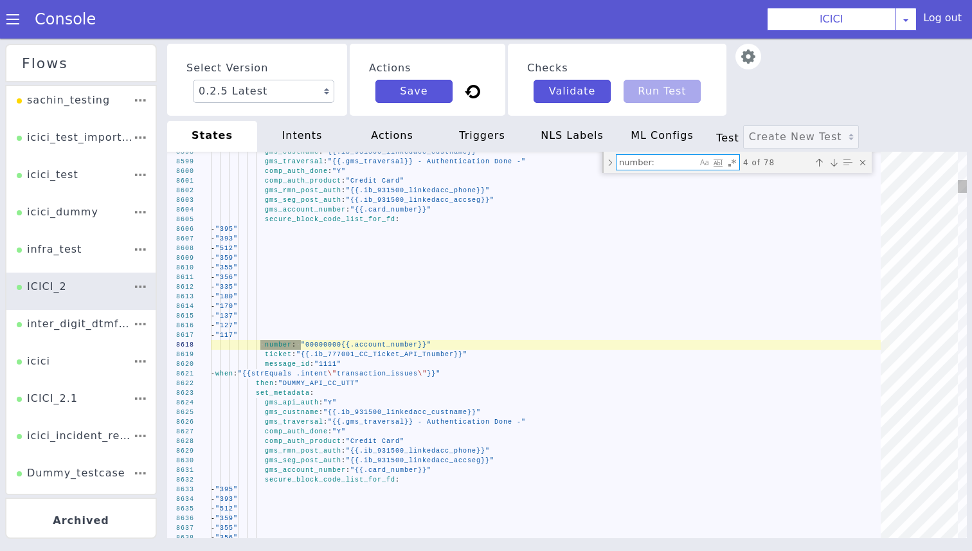
type textarea "set_metadata: gms_api_auth: "Y" gms_custname: "{{.ib_931500_linkedacc_custname}…"
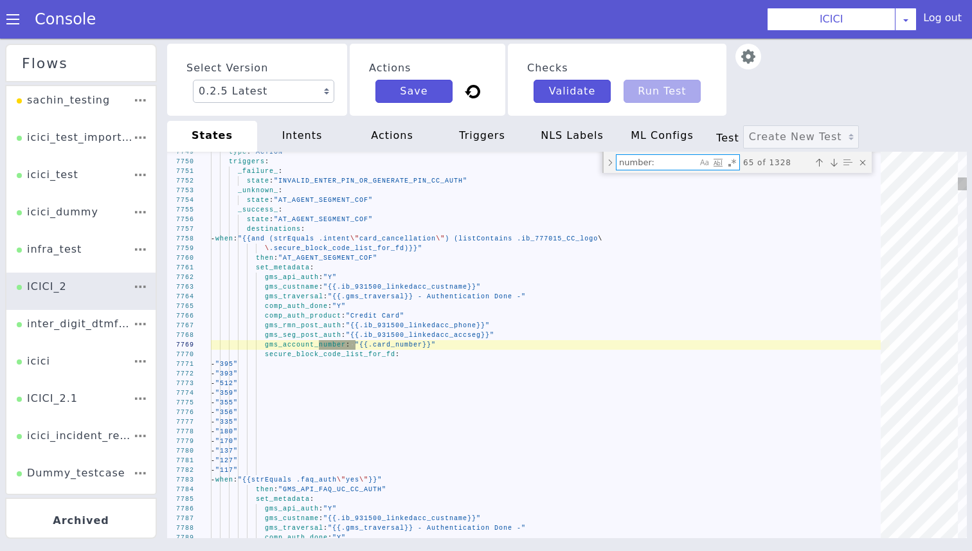
type textarea "number:"
type textarea "gms_rmn_post_auth: "{{.ib_931500_linkedacc_phone}}" gms_seg_post_auth: "{{.ib_9…"
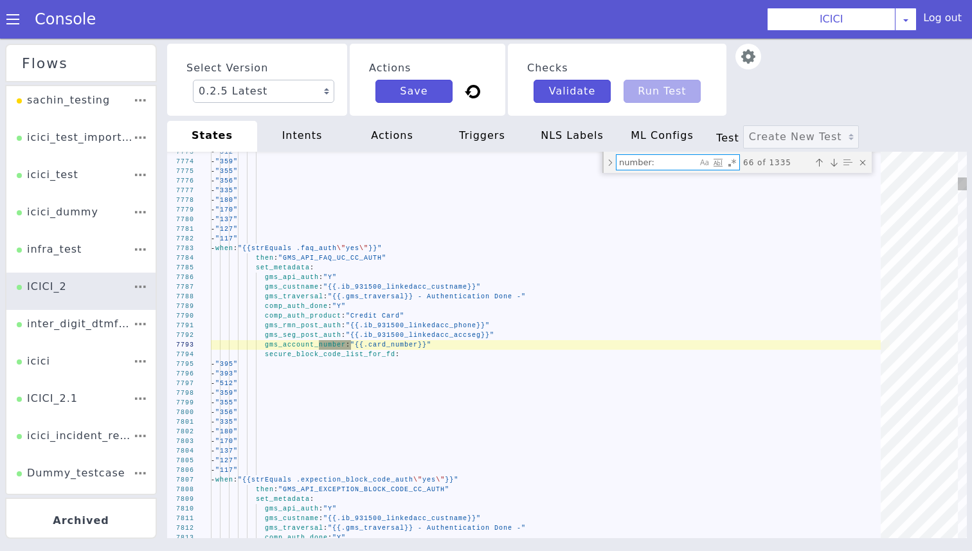
type textarea "number:"
click at [820, 158] on div "Previous match (⇧Enter)" at bounding box center [819, 162] width 13 height 13
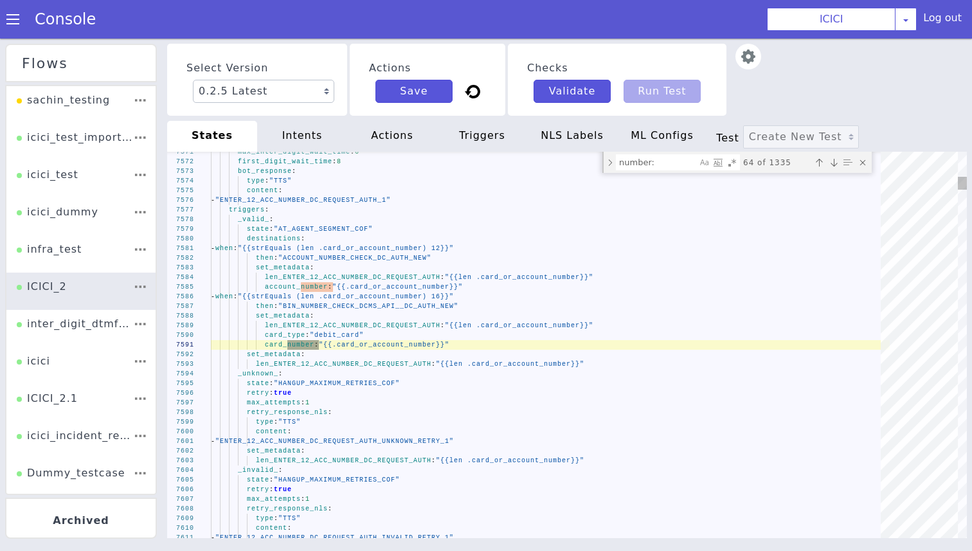
click at [820, 158] on div "Previous match (⇧Enter)" at bounding box center [819, 162] width 13 height 13
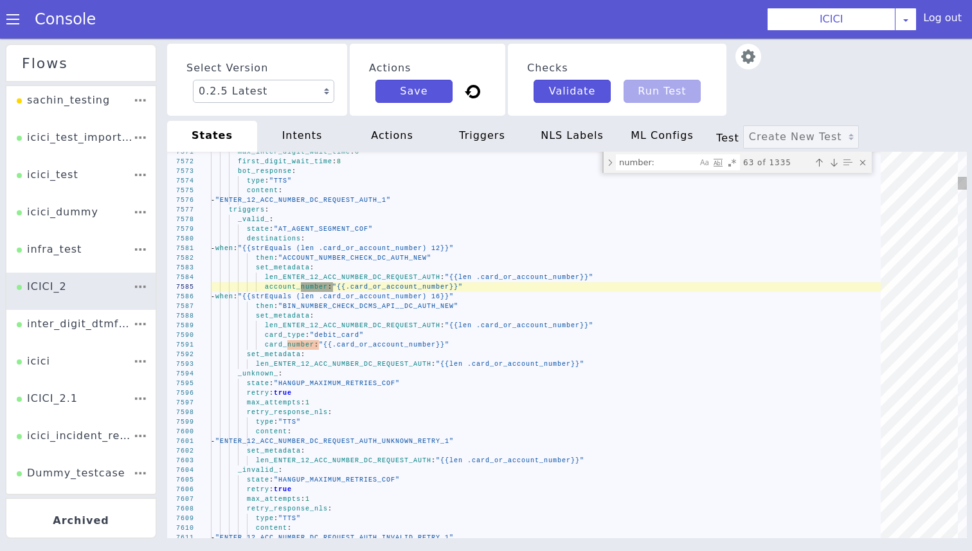
click at [820, 158] on div "Previous match (⇧Enter)" at bounding box center [819, 162] width 13 height 13
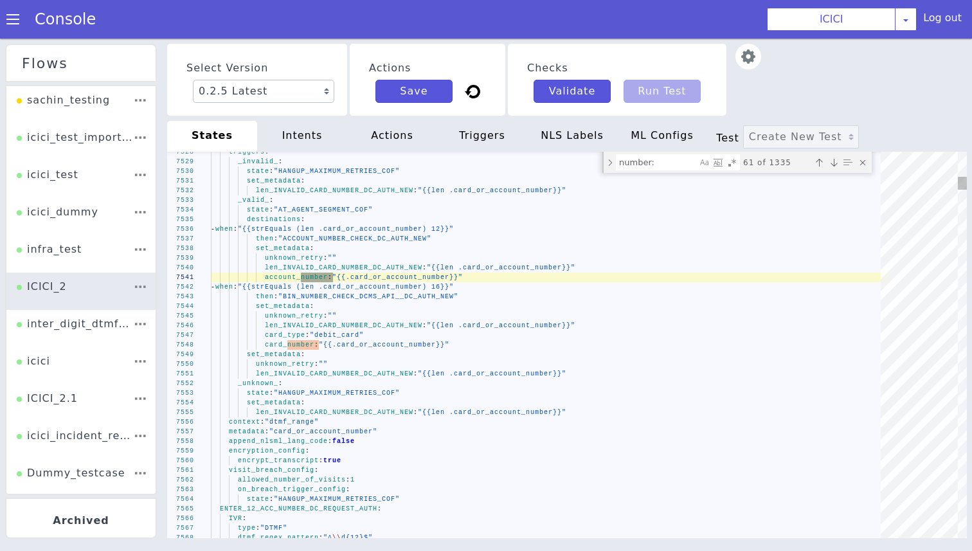
click at [820, 158] on div "Previous match (⇧Enter)" at bounding box center [819, 162] width 13 height 13
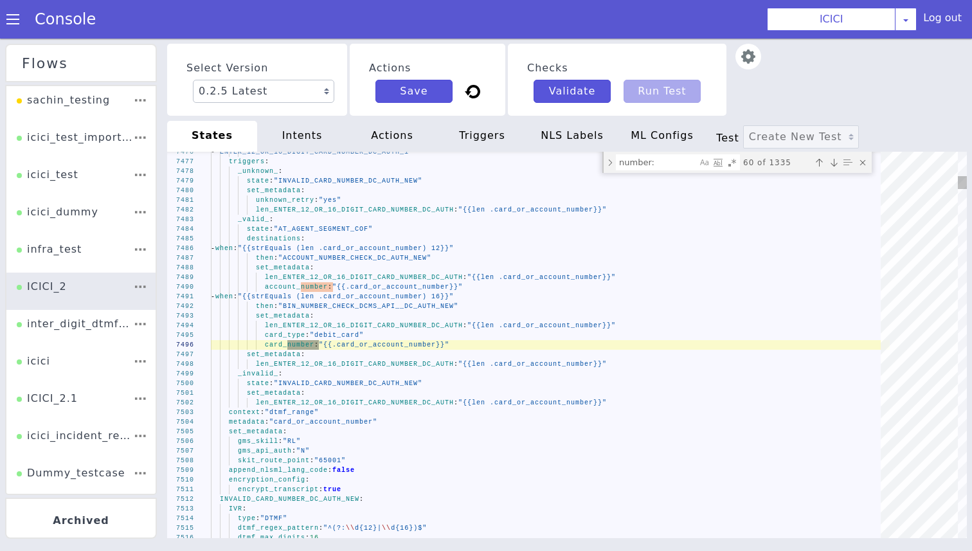
click at [820, 158] on div "Previous match (⇧Enter)" at bounding box center [819, 162] width 13 height 13
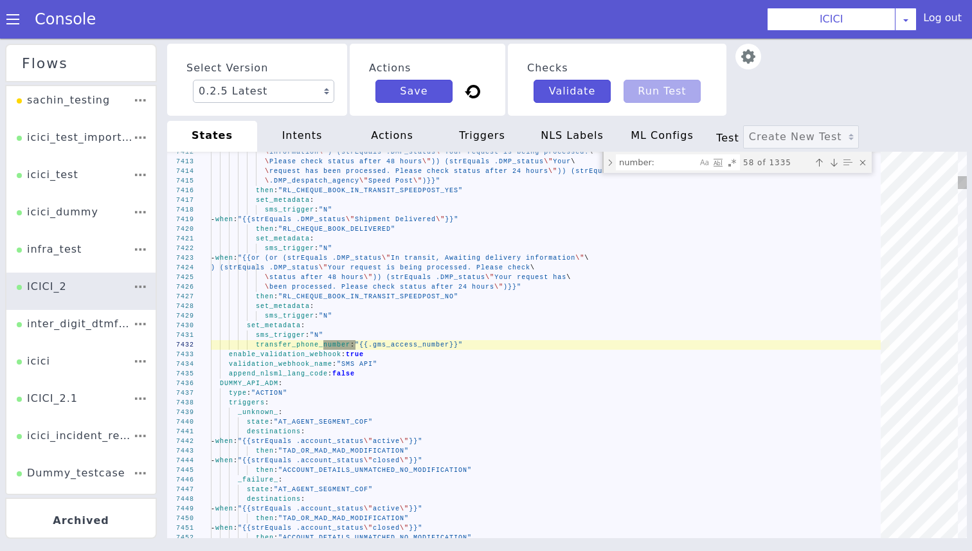
click at [820, 158] on div "Previous match (⇧Enter)" at bounding box center [819, 162] width 13 height 13
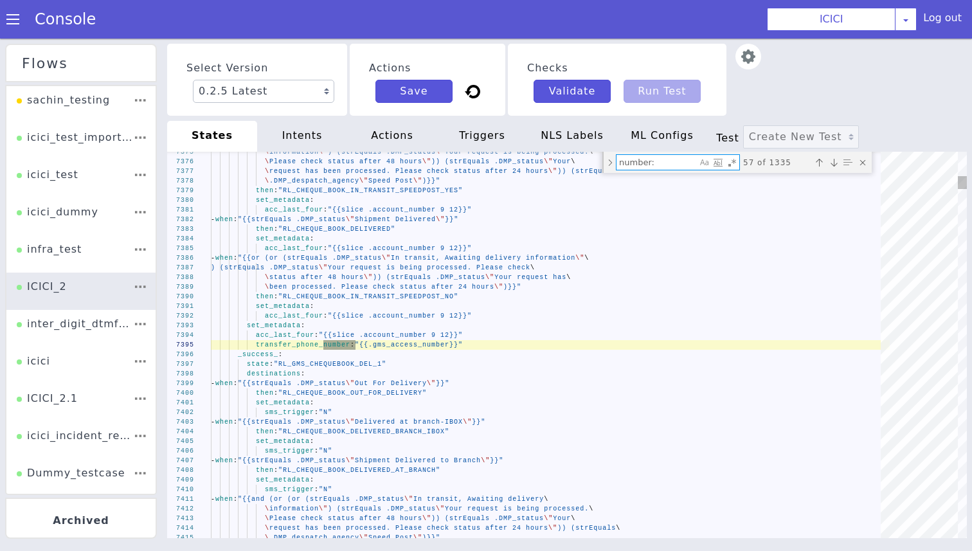
click at [619, 165] on textarea "number:" at bounding box center [657, 162] width 80 height 15
type textarea "- "359" - "355" - "356" - "335" - "180" - "170" - "137" - "127" - "117" number:…"
type textarea "number:"
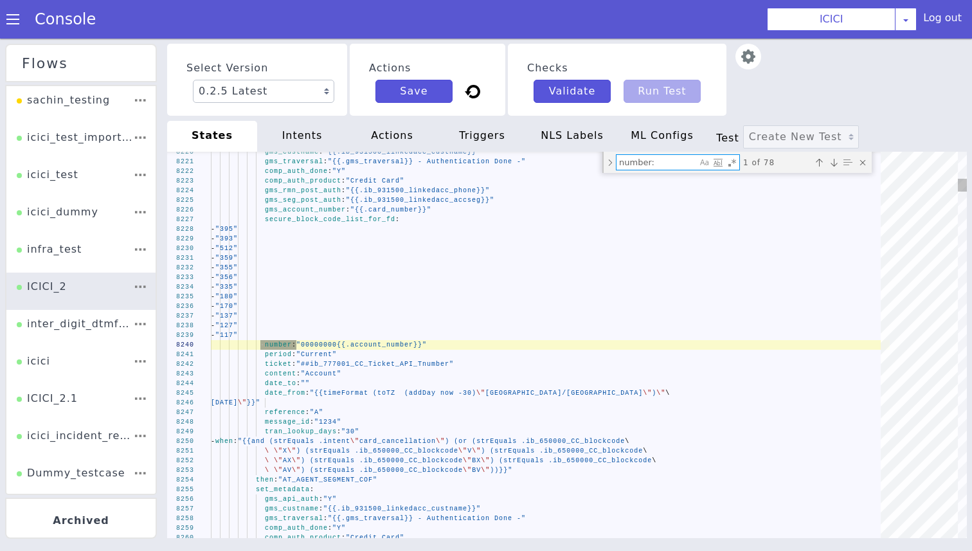
click at [660, 166] on textarea "number:" at bounding box center [657, 162] width 80 height 15
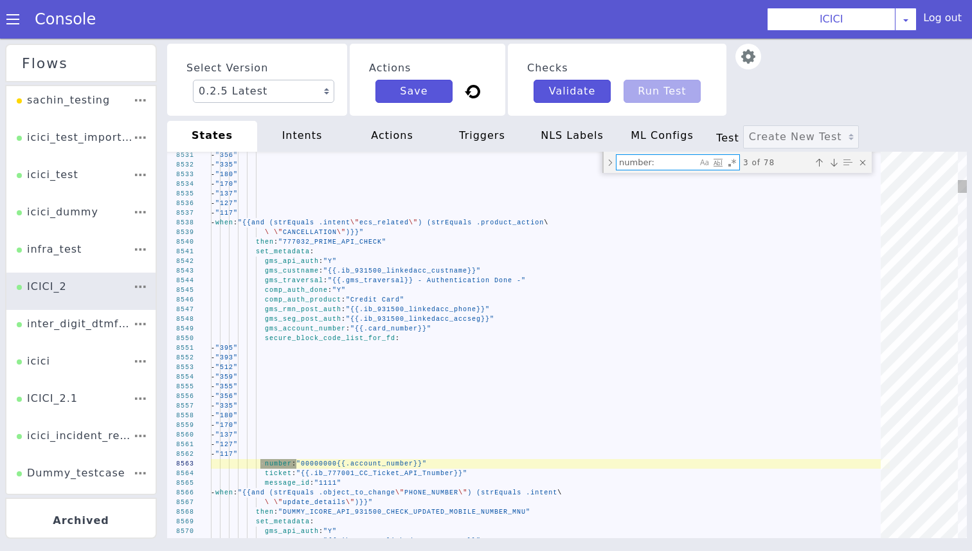
type textarea "- "356" - "335" - "180" - "170" - "137" - "127" - "117" number: "00000000{{.acc…"
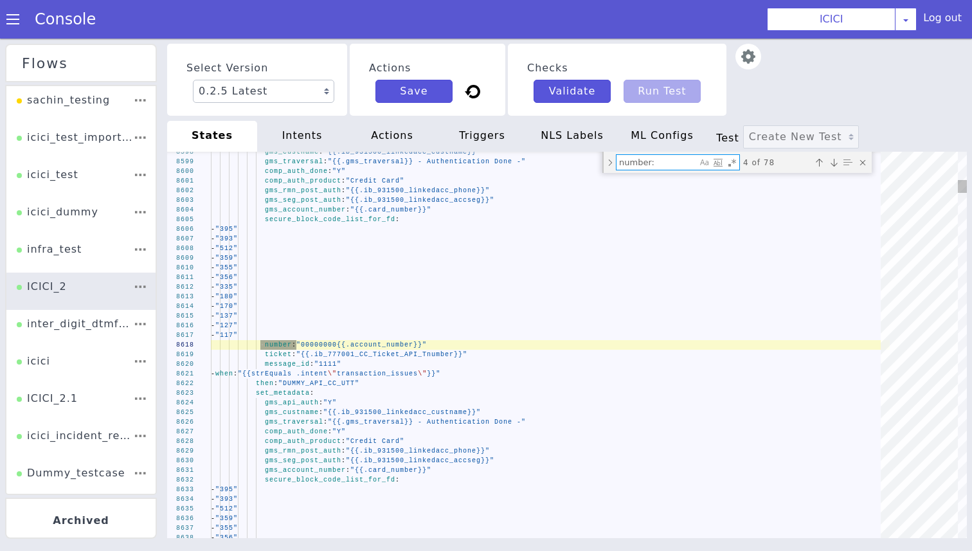
type textarea "number:"
click at [815, 165] on div "Previous match (⇧Enter)" at bounding box center [819, 162] width 13 height 13
type textarea "- "127" - "117" number: "00000000{{.account_number}}" ticket: "{{.ib_777001_CC_…"
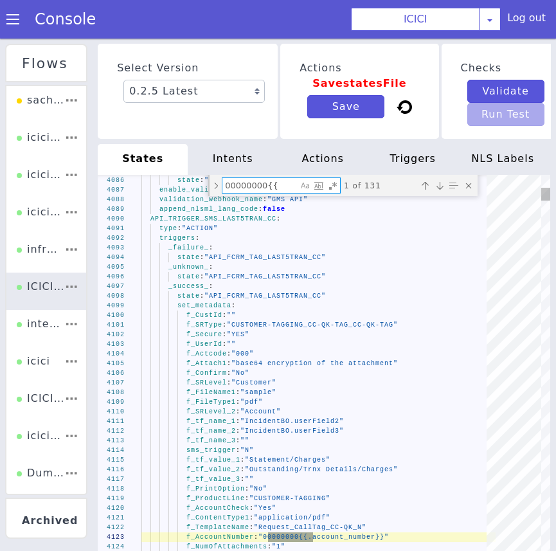
click at [469, 192] on div "Close (Escape)" at bounding box center [468, 185] width 13 height 13
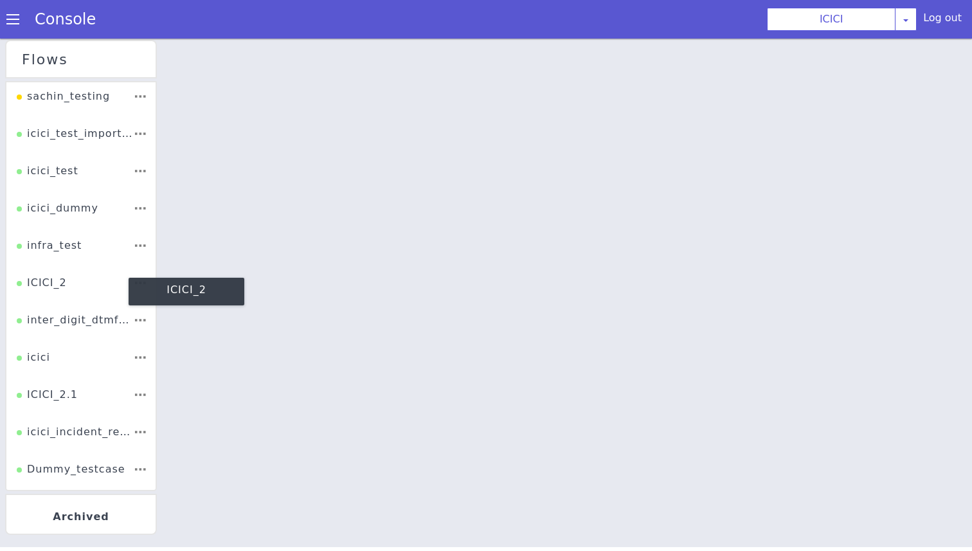
click at [24, 290] on div "ICICI_2" at bounding box center [42, 287] width 50 height 24
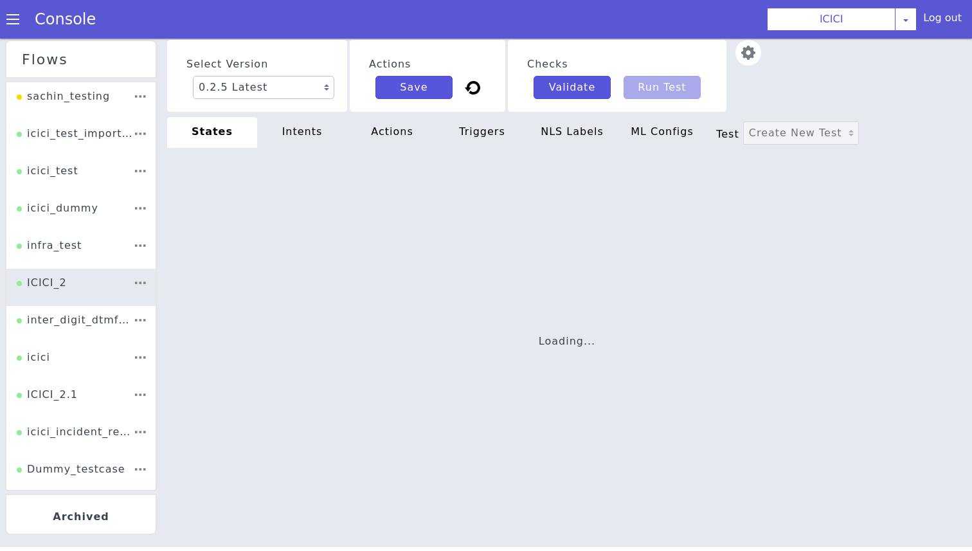
click at [0, 35] on div at bounding box center [0, 35] width 0 height 0
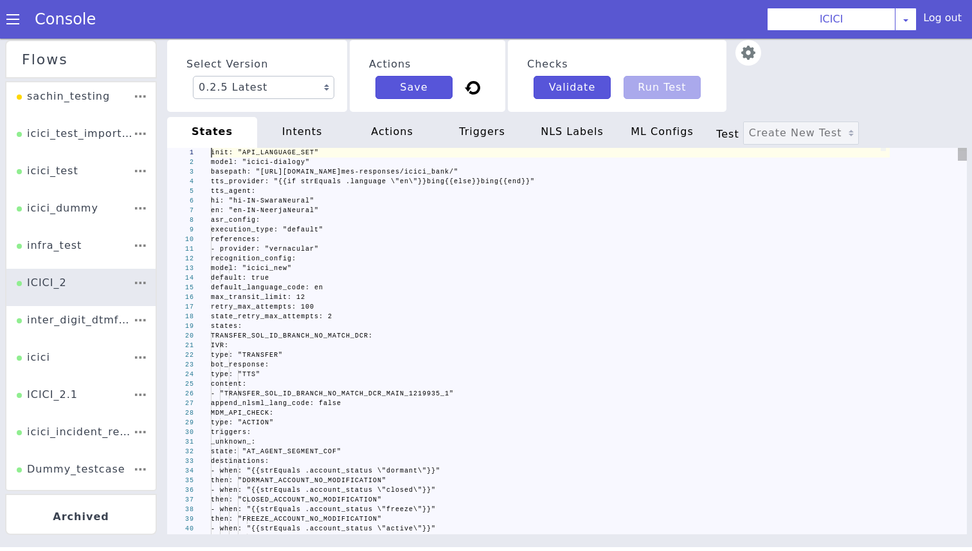
scroll to position [0, 44]
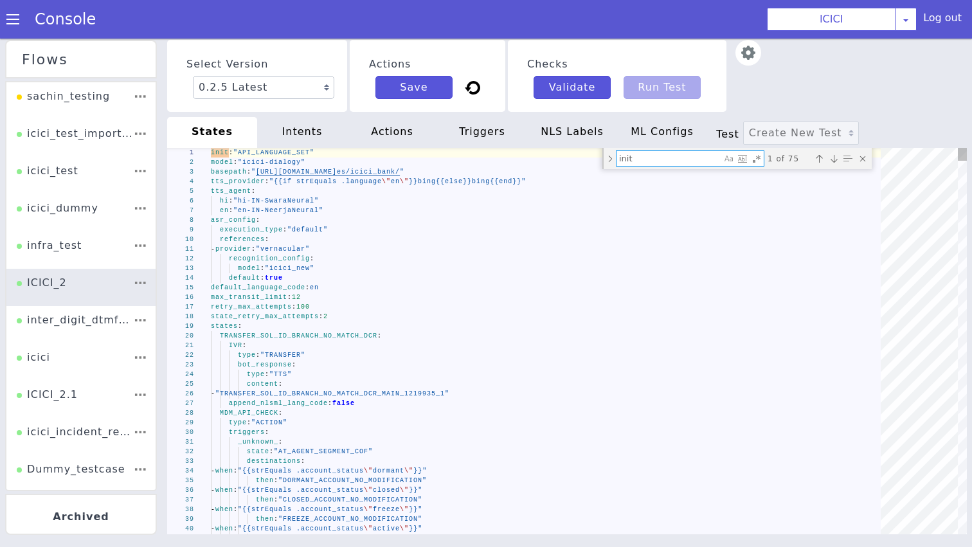
type textarea "- when: "{{and (gt (len .ib_plugin105_active_cards) 0) (gt (len .ib_931503_car_…"
type textarea "ib_plugin105_active_cards"
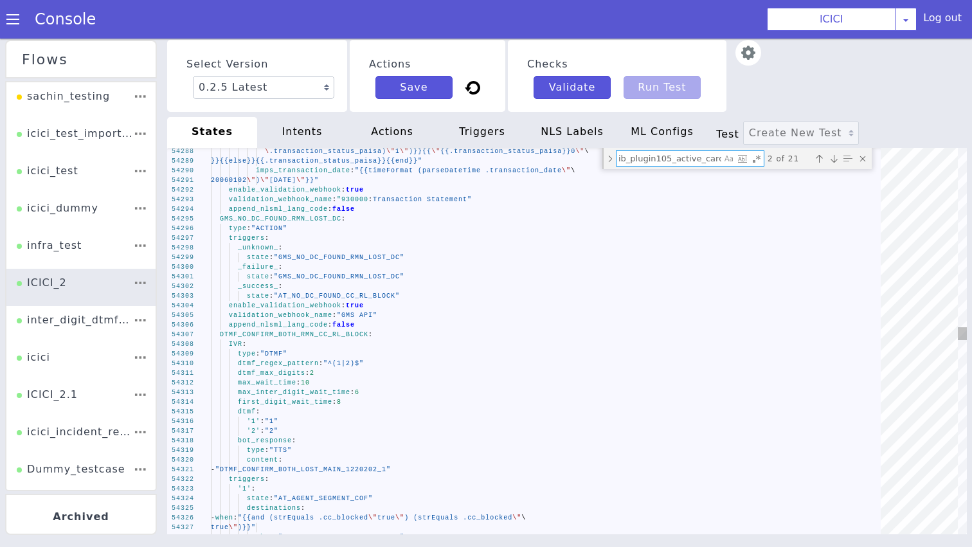
click at [671, 160] on textarea "ib_plugin105_active_cards" at bounding box center [669, 158] width 105 height 15
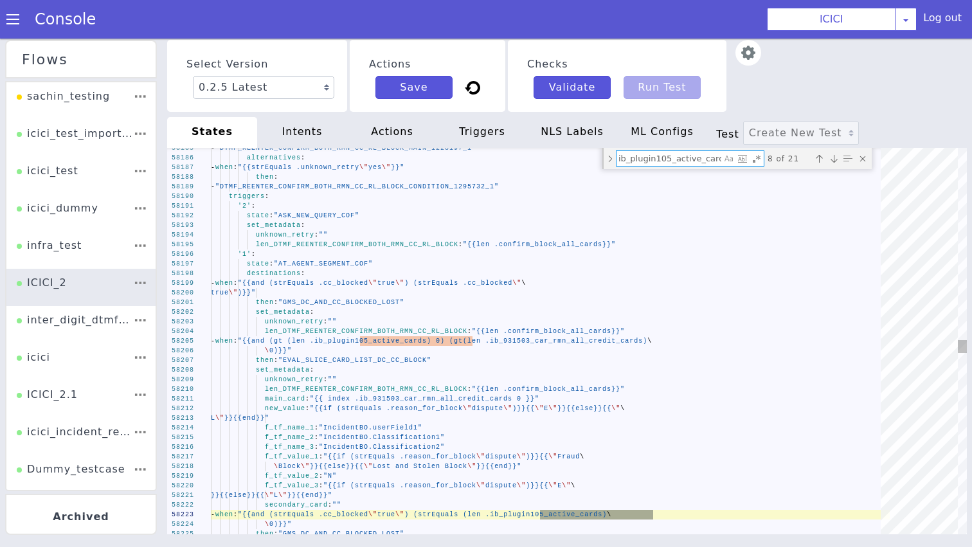
type textarea "f_ServiceDescription: "TO BE RAISED BY THE CSA TO TAG THE QUICK KILL IF\ \ NOT …"
